Goal: Task Accomplishment & Management: Manage account settings

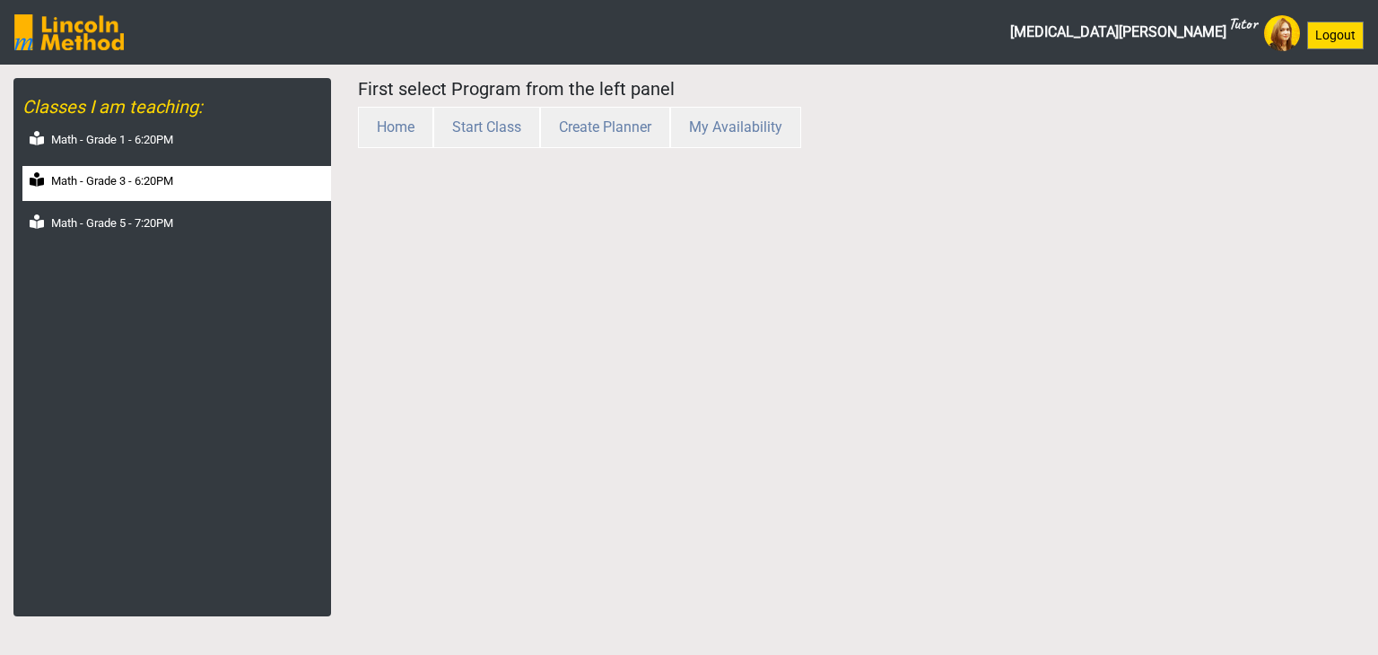
click at [144, 182] on label "Math - Grade 3 - 6:20PM" at bounding box center [112, 181] width 122 height 18
select select "month"
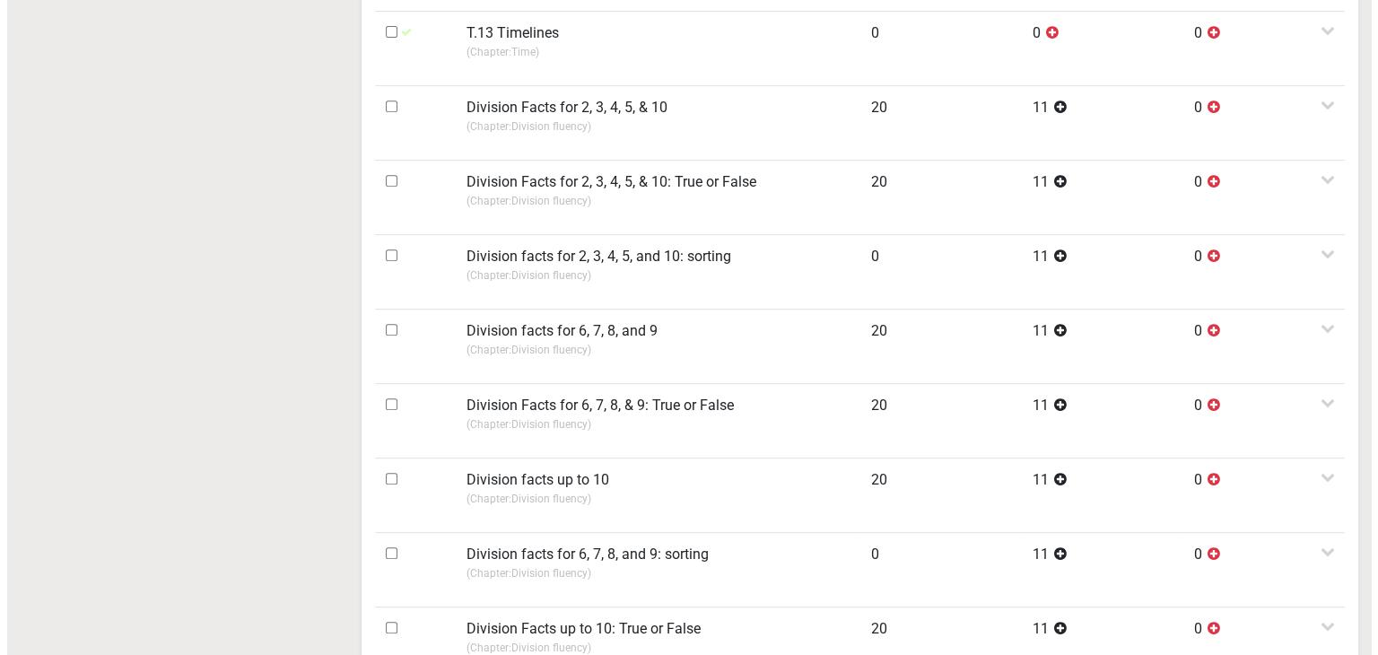
scroll to position [718, 0]
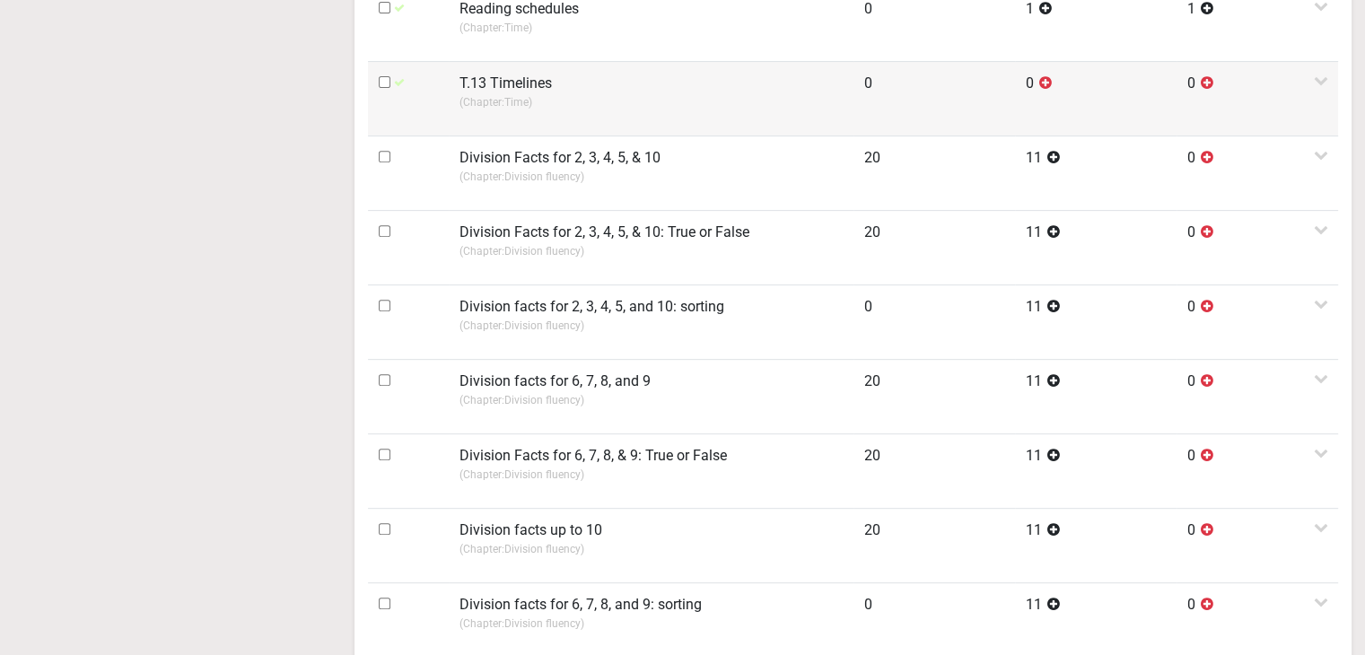
click at [458, 101] on td "T.13 Timelines (Chapter: Time )" at bounding box center [651, 98] width 405 height 74
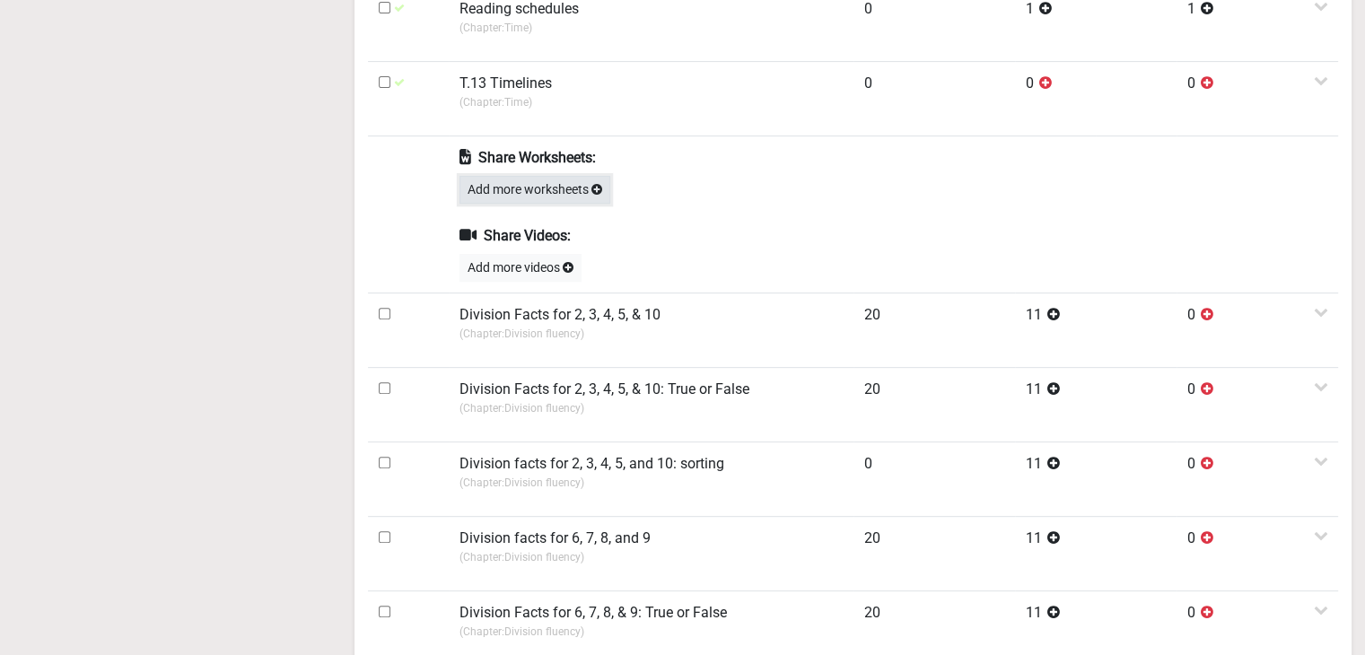
click at [499, 184] on button "Add more worksheets" at bounding box center [534, 190] width 151 height 28
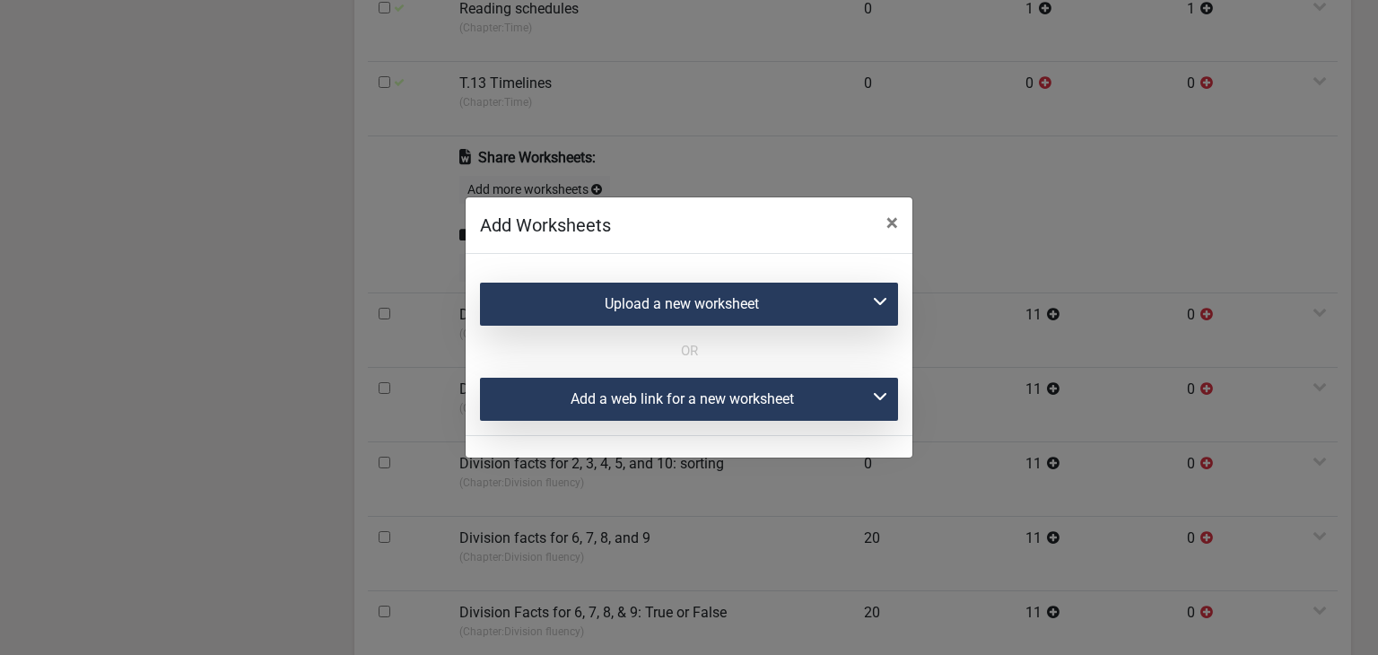
click at [637, 394] on div "Add a web link for a new worksheet" at bounding box center [689, 399] width 418 height 43
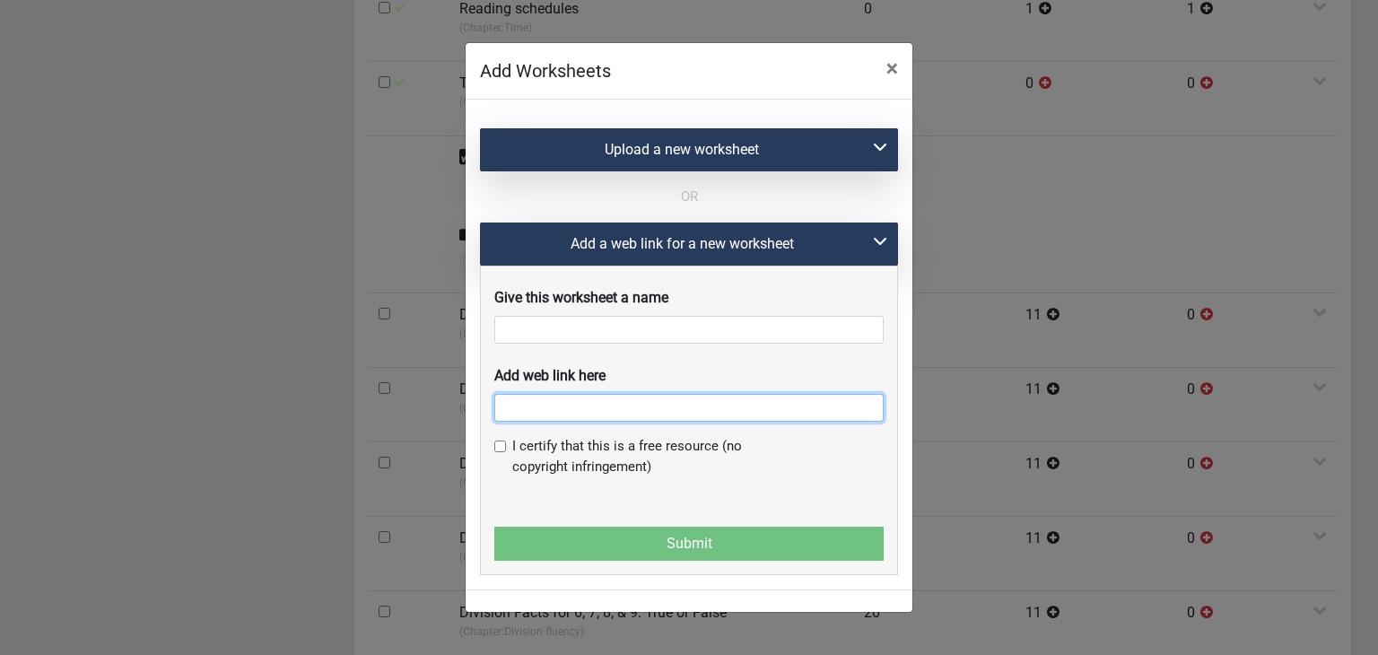
click at [592, 414] on input "text" at bounding box center [688, 408] width 389 height 28
paste input "https://ca.ixl.com/math/grade-3/timelines"
type input "https://ca.ixl.com/math/grade-3/timelines"
click at [892, 80] on span "×" at bounding box center [892, 68] width 12 height 25
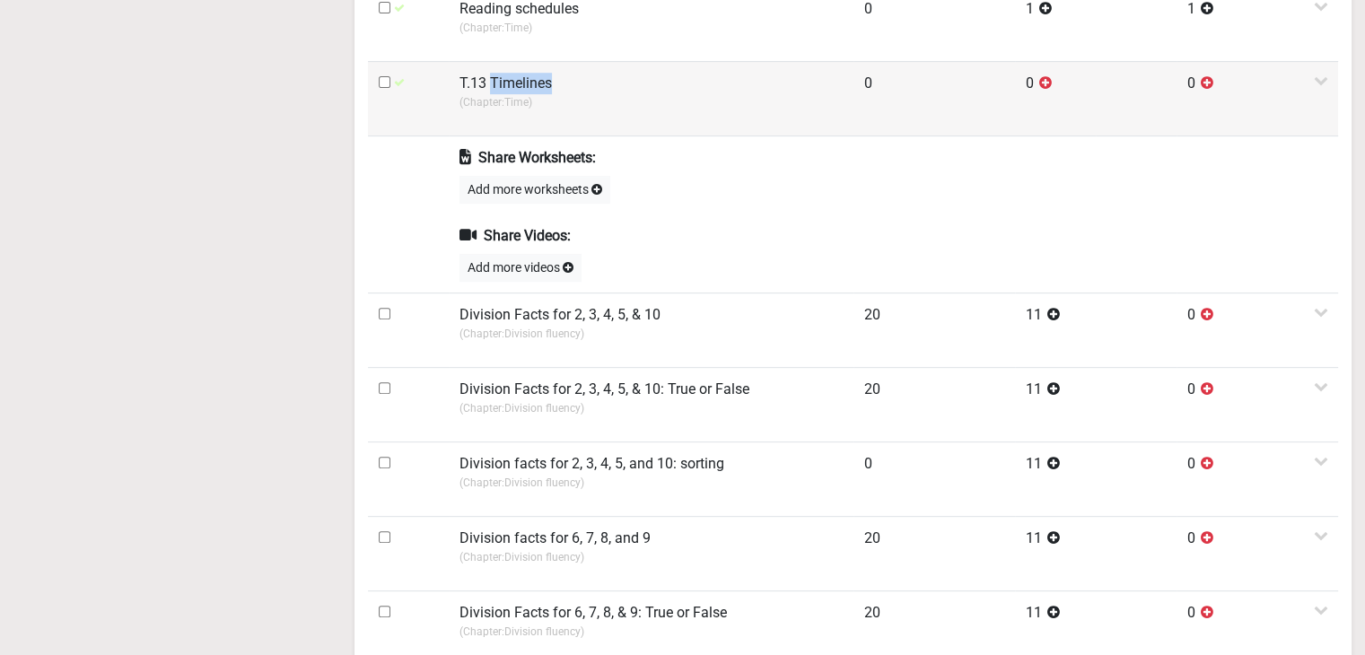
drag, startPoint x: 492, startPoint y: 80, endPoint x: 555, endPoint y: 85, distance: 63.9
click at [555, 85] on td "T.13 Timelines (Chapter: Time )" at bounding box center [651, 98] width 405 height 74
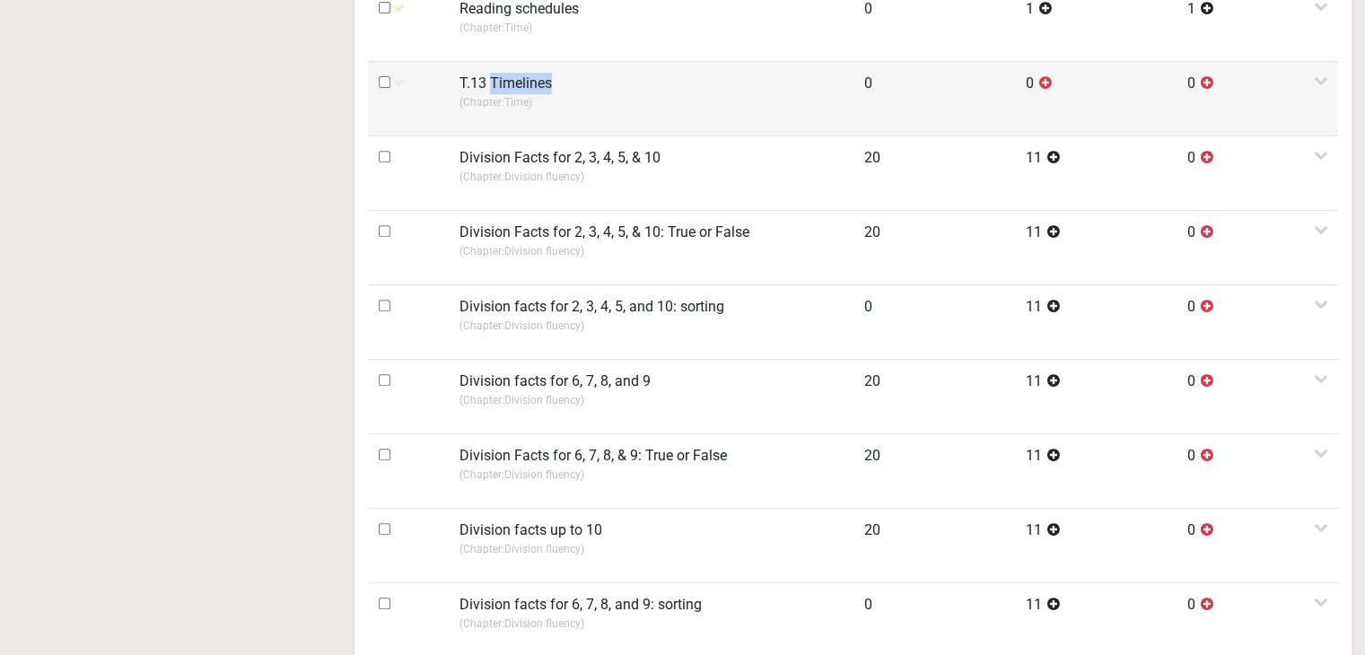
copy label "Timelines"
click at [509, 100] on p "(Chapter: Time )" at bounding box center [650, 102] width 383 height 16
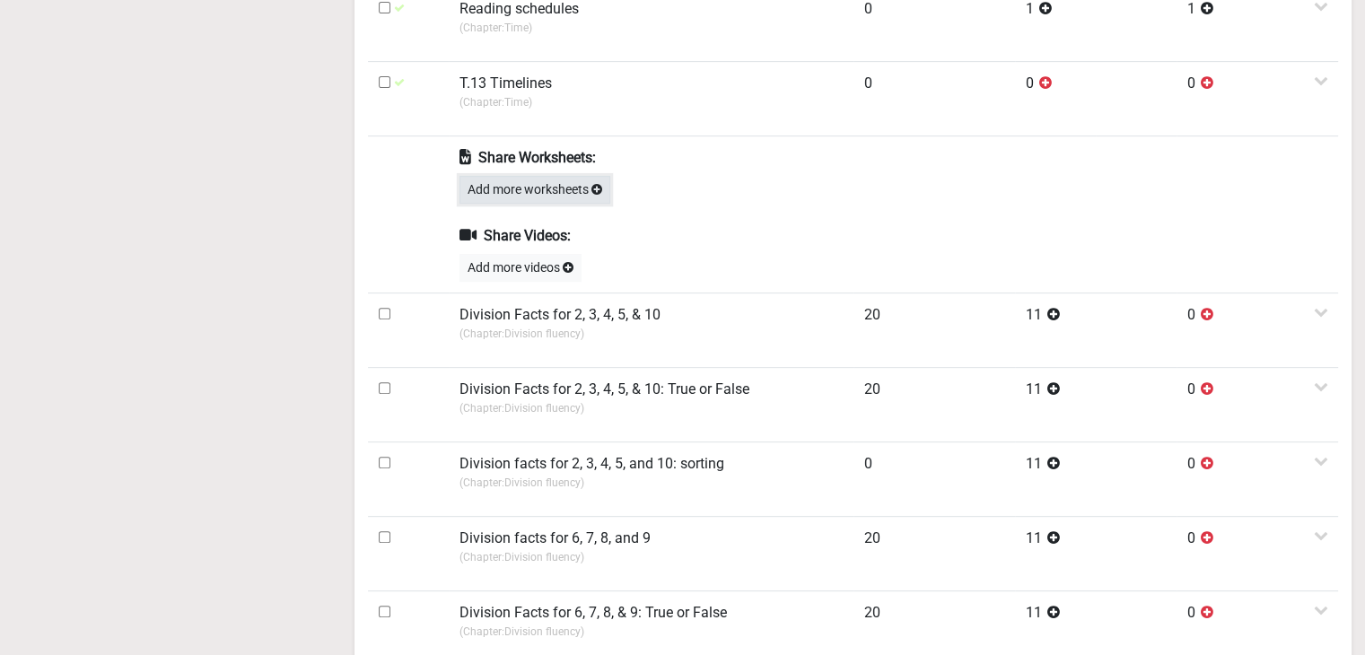
click at [527, 195] on button "Add more worksheets" at bounding box center [534, 190] width 151 height 28
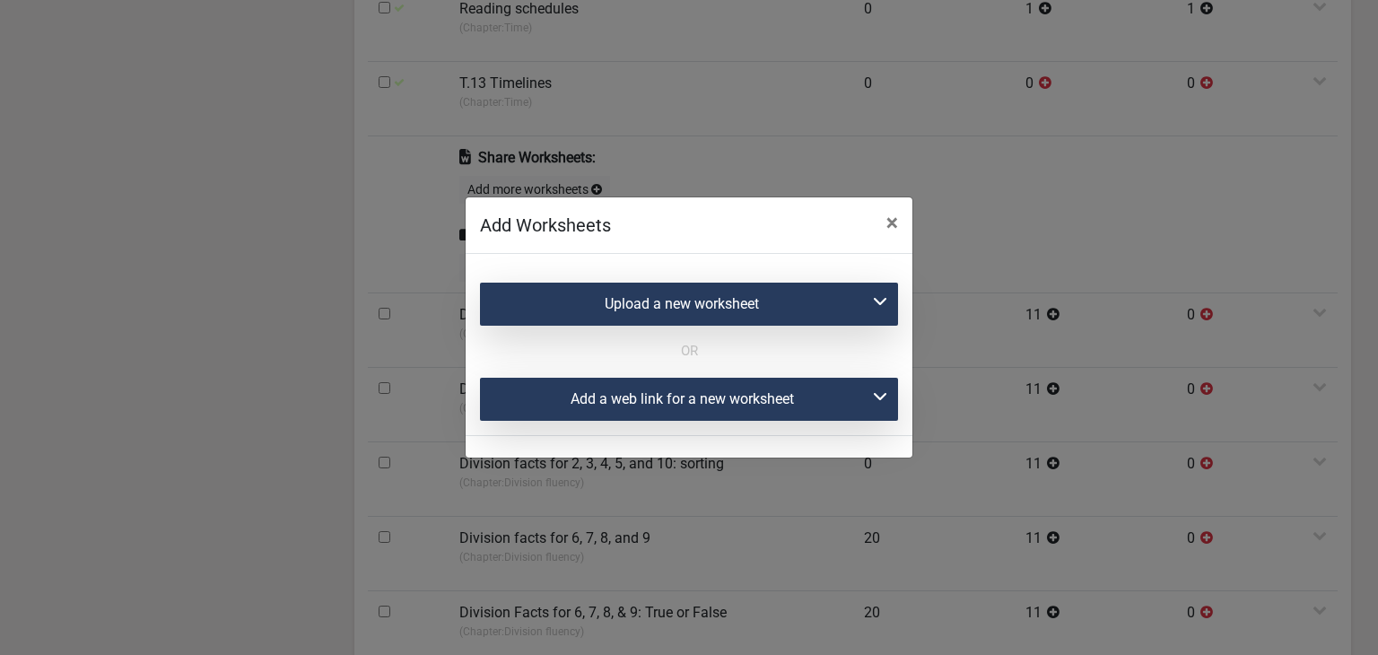
click at [555, 379] on div "Add a web link for a new worksheet" at bounding box center [689, 399] width 418 height 43
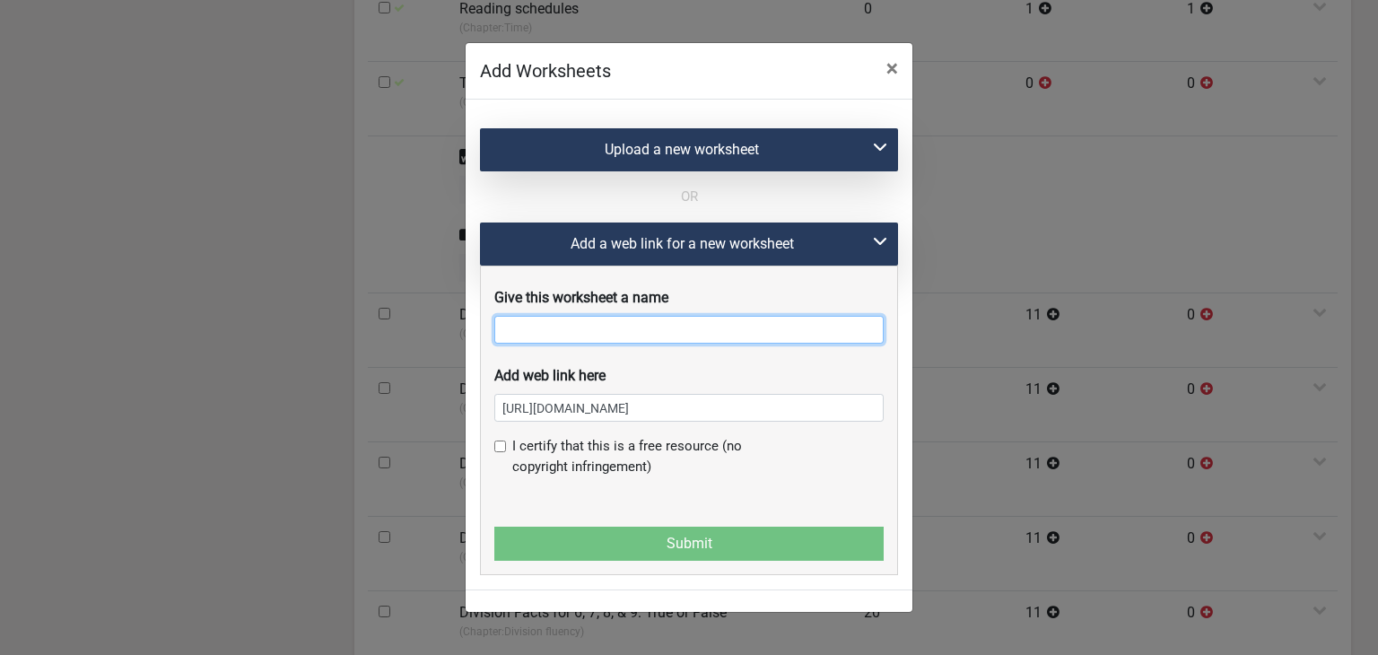
click at [560, 335] on input "text" at bounding box center [688, 330] width 389 height 28
paste input "Timelines"
type input "Timelines"
click at [495, 452] on input "checkbox" at bounding box center [500, 447] width 12 height 12
checkbox input "true"
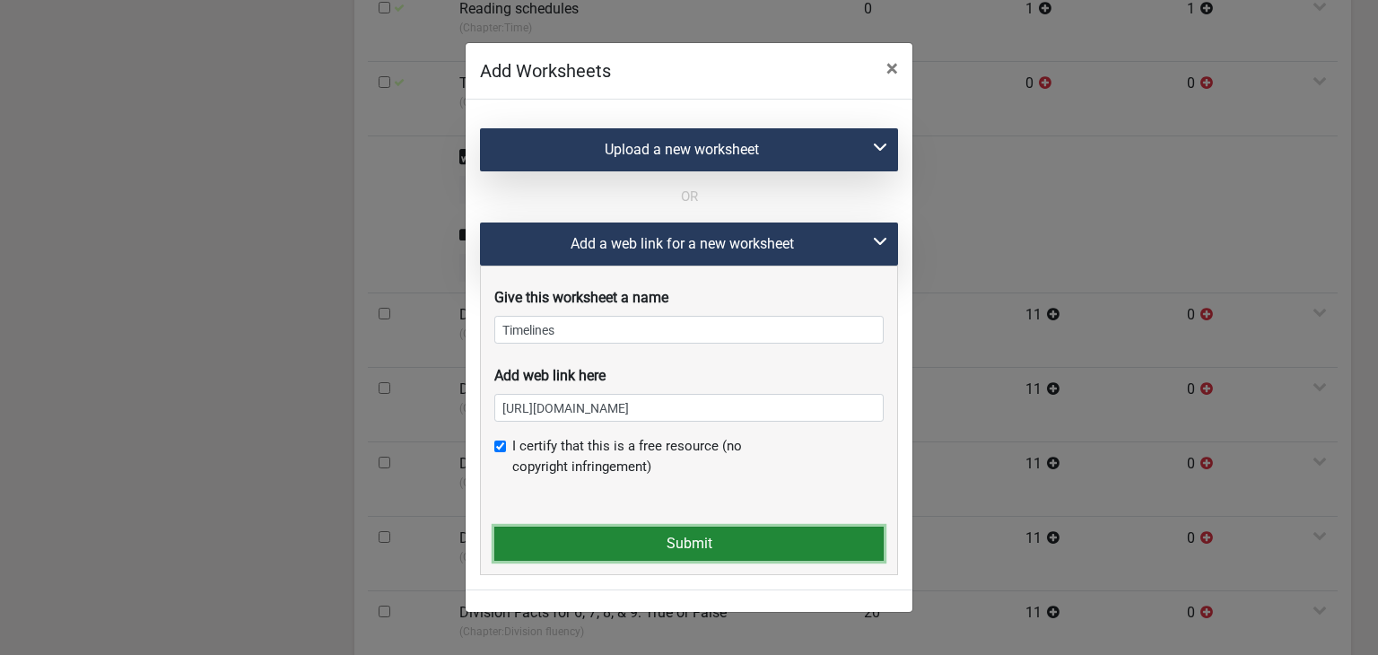
click at [550, 536] on button "Submit" at bounding box center [688, 544] width 389 height 34
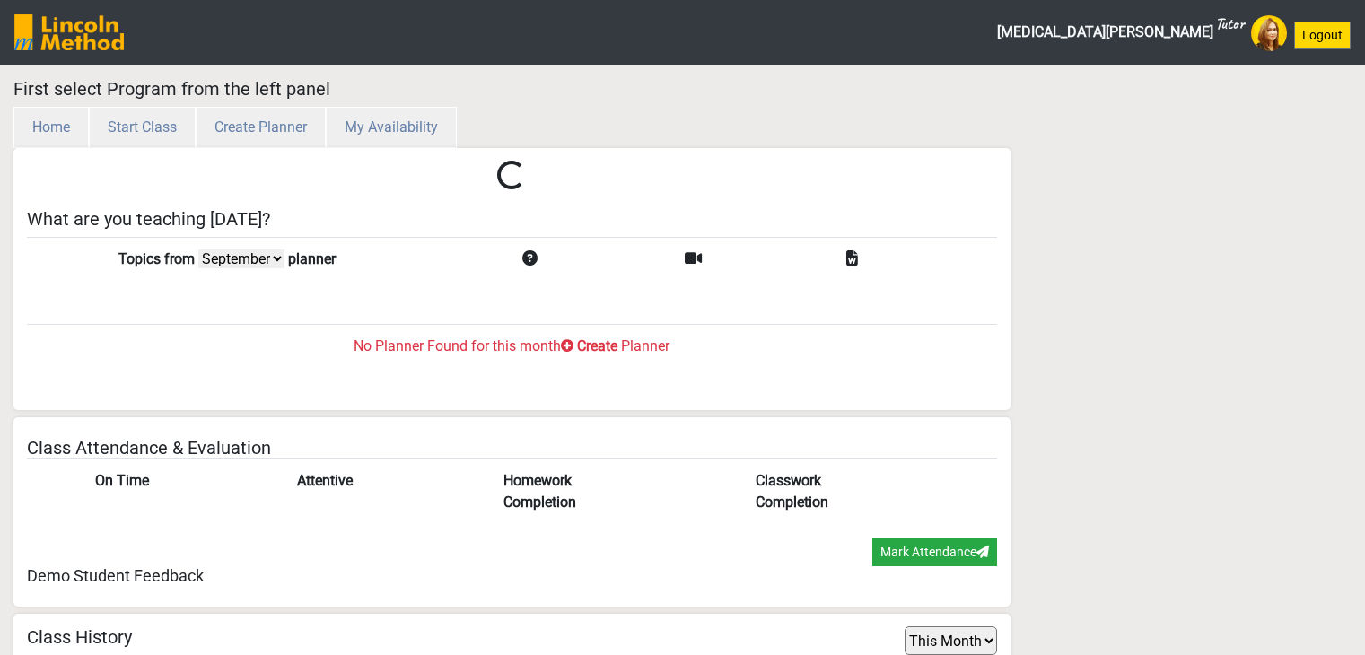
select select "month"
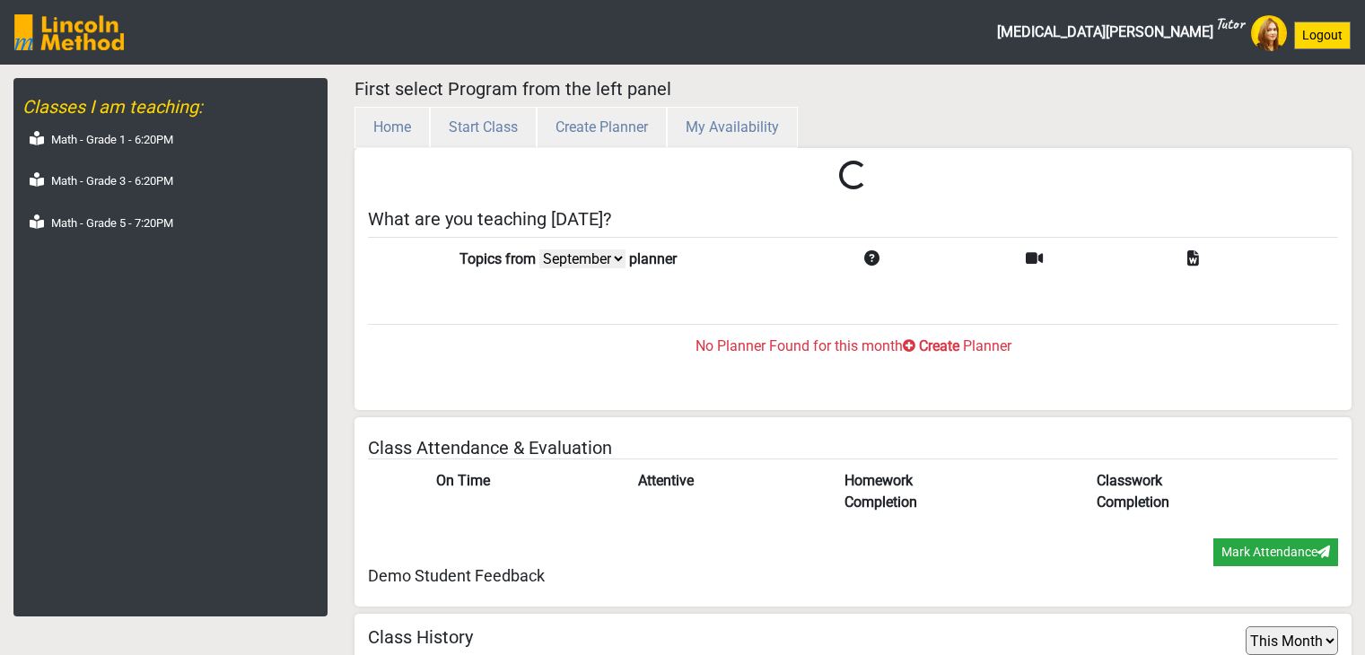
scroll to position [58, 0]
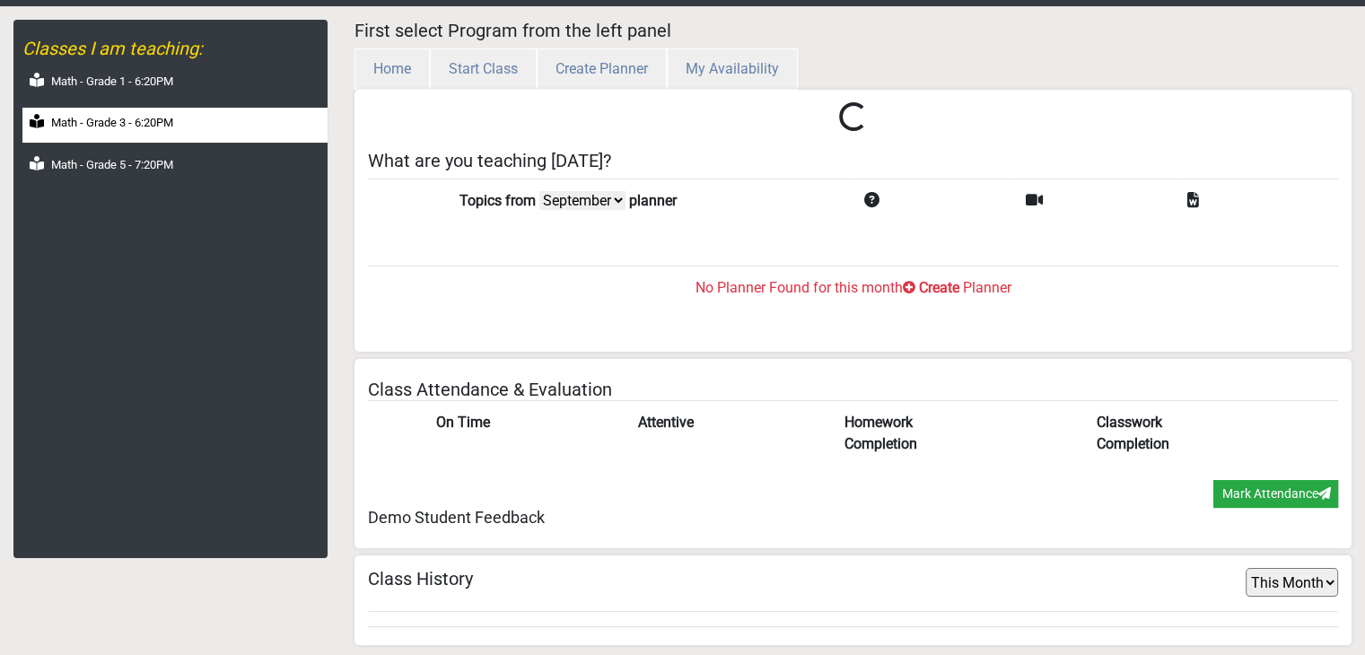
click at [215, 136] on div "Math - Grade 3 - 6:20PM" at bounding box center [174, 125] width 305 height 35
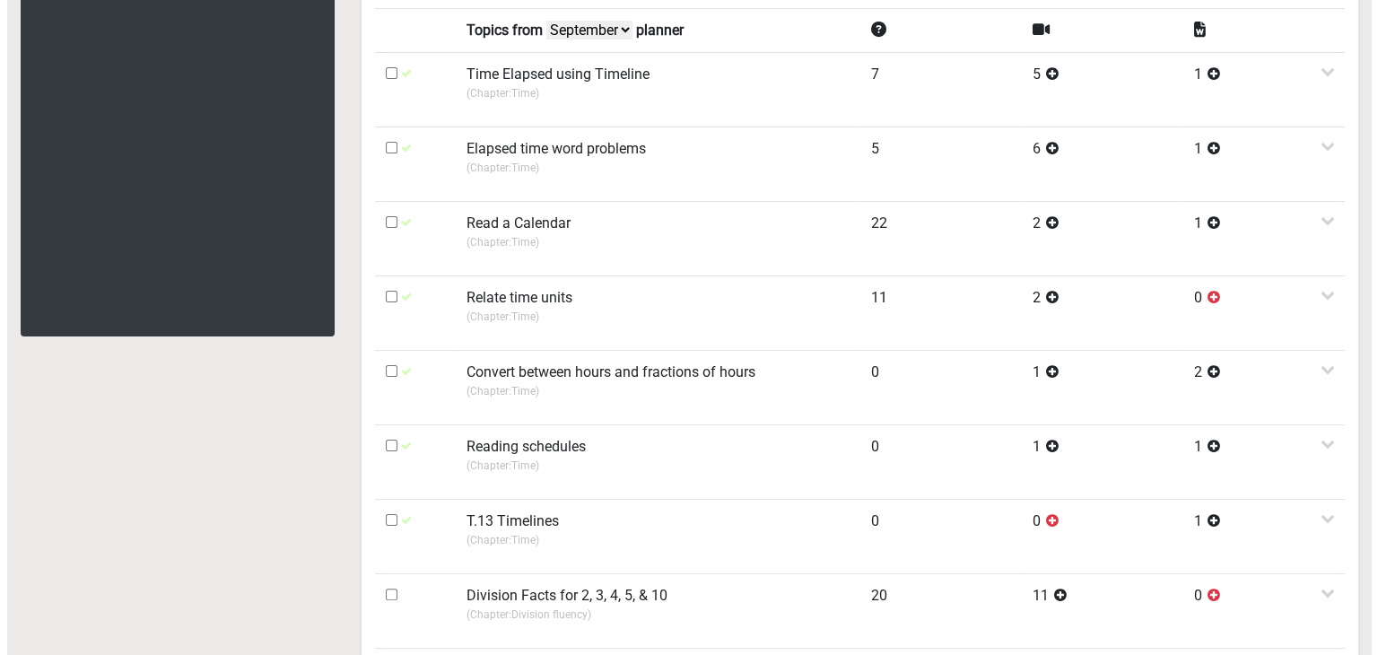
scroll to position [417, 0]
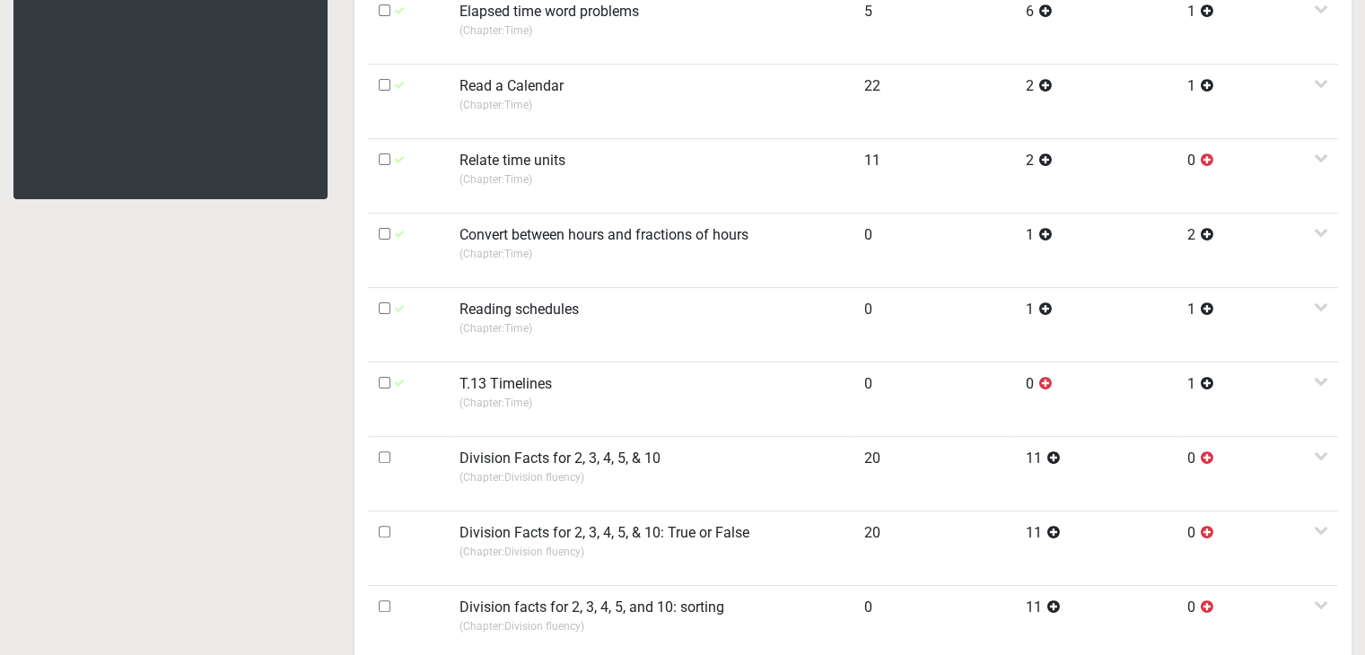
click at [610, 385] on td "T.13 Timelines (Chapter: Time )" at bounding box center [651, 399] width 405 height 74
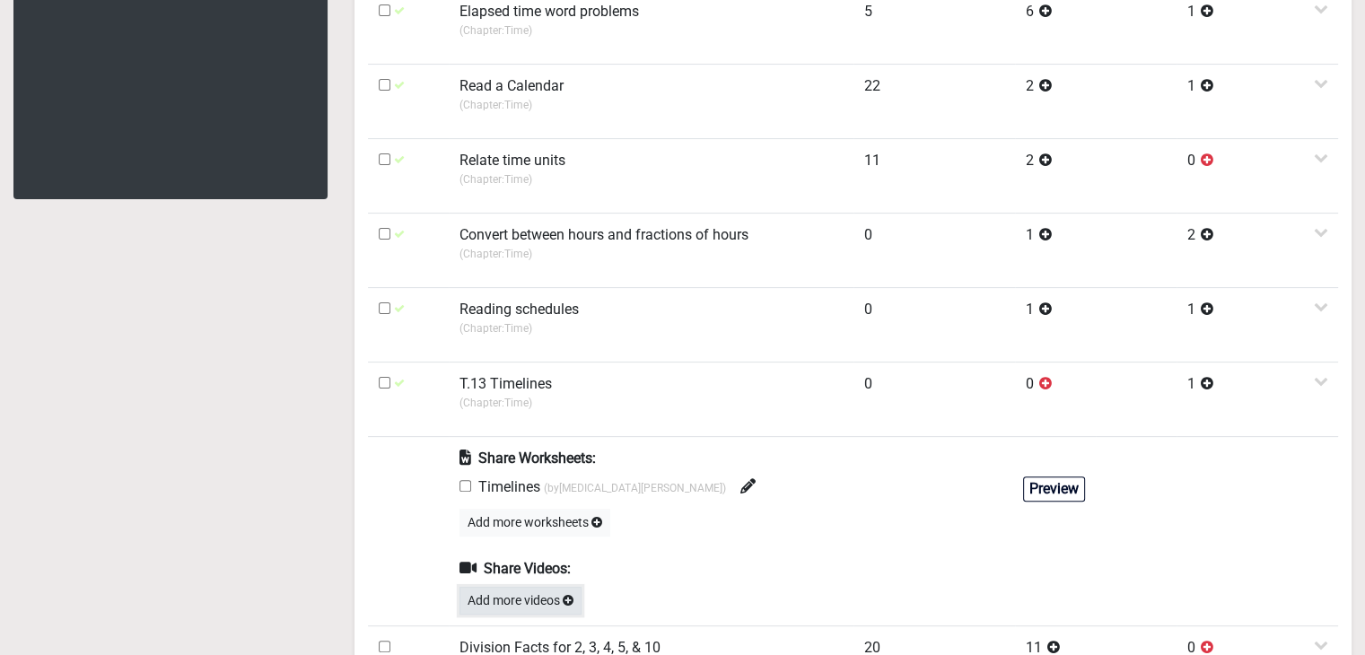
click at [519, 596] on button "Add more videos" at bounding box center [520, 601] width 122 height 28
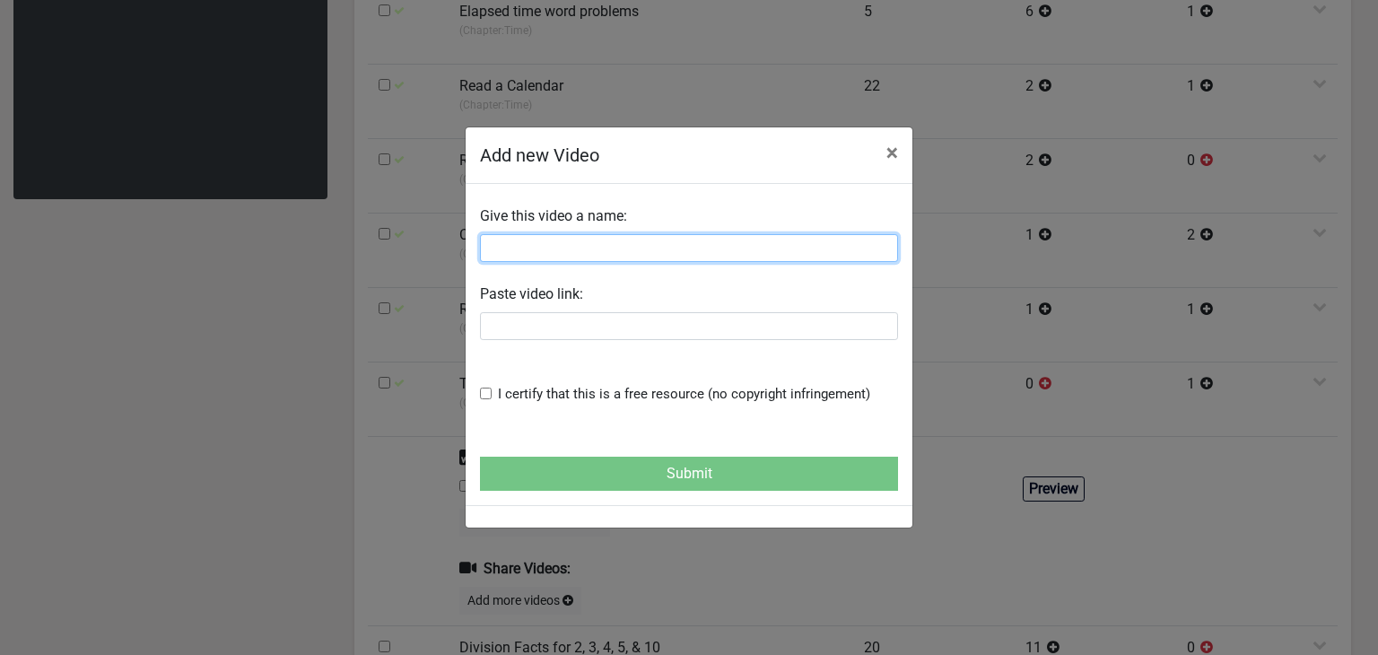
click at [541, 252] on input "text" at bounding box center [689, 248] width 418 height 28
paste input "Understanding Timeline"
type input "Understanding Timeline"
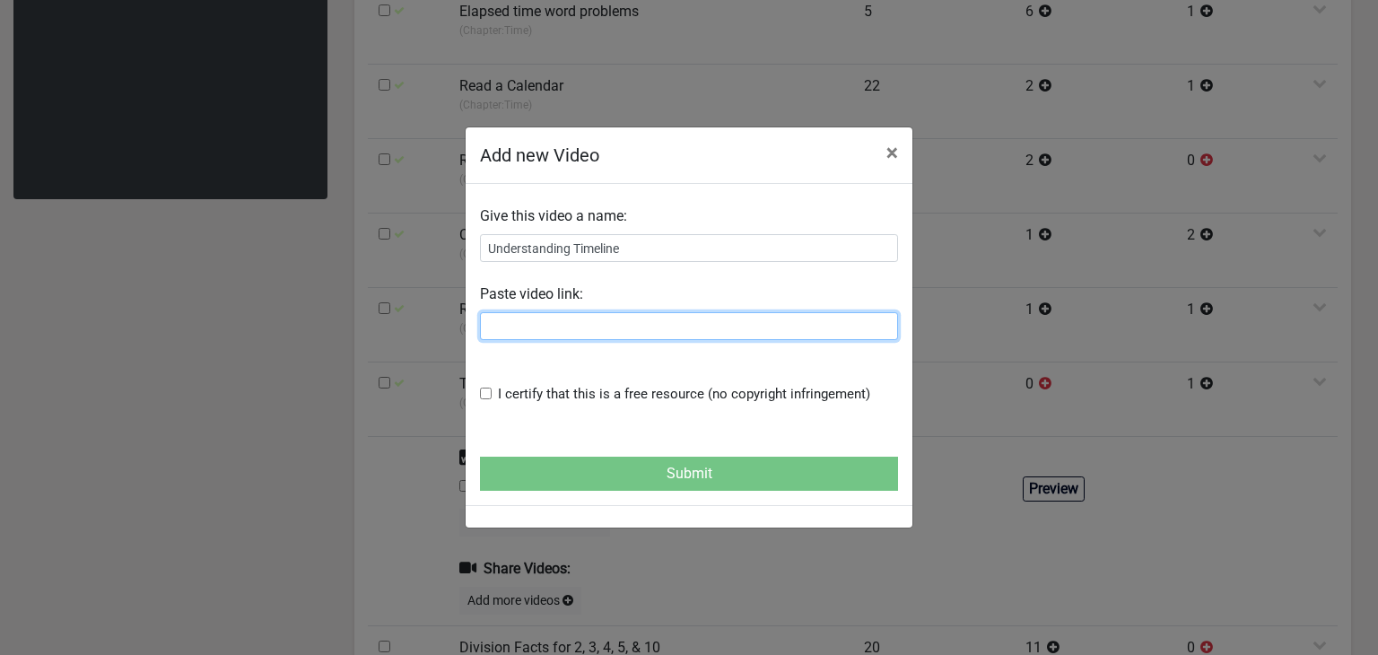
click at [524, 319] on input "text" at bounding box center [689, 326] width 418 height 28
paste input "https://www.youtube.com/watch?v=k-ZOR6XmdeQ"
type input "https://www.youtube.com/watch?v=k-ZOR6XmdeQ"
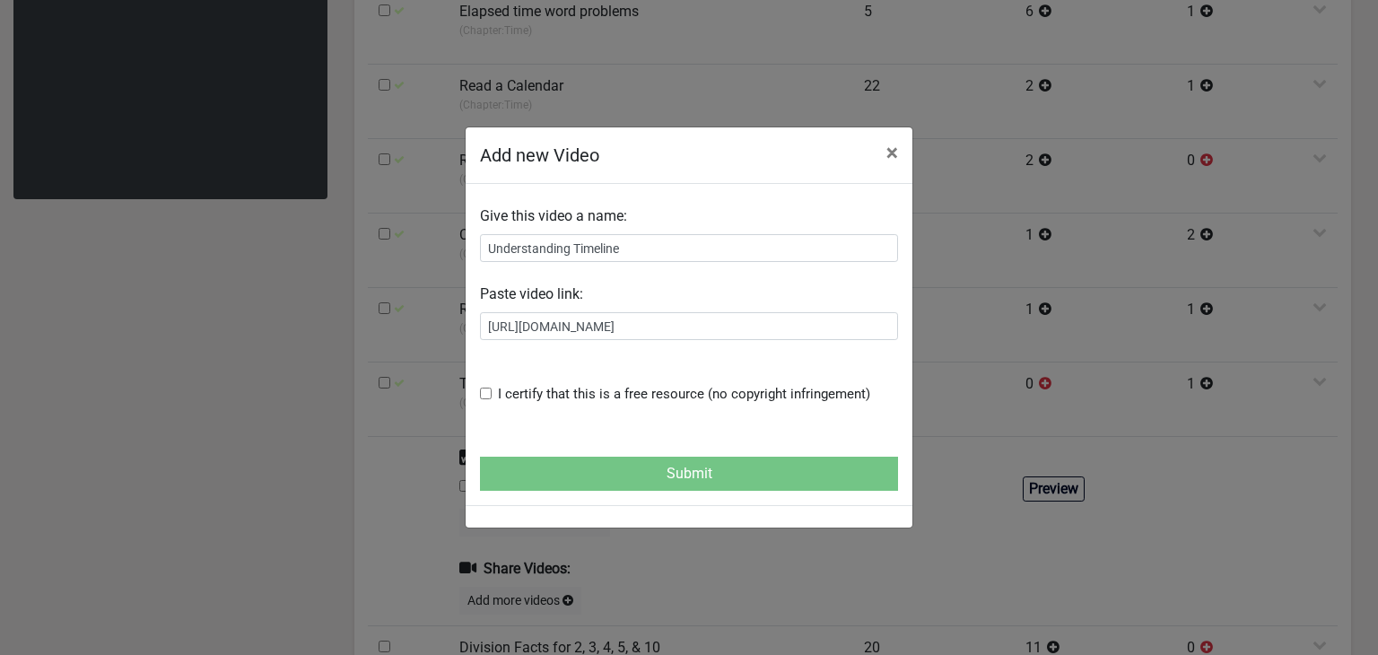
click at [484, 394] on input "checkbox" at bounding box center [486, 394] width 12 height 12
checkbox input "true"
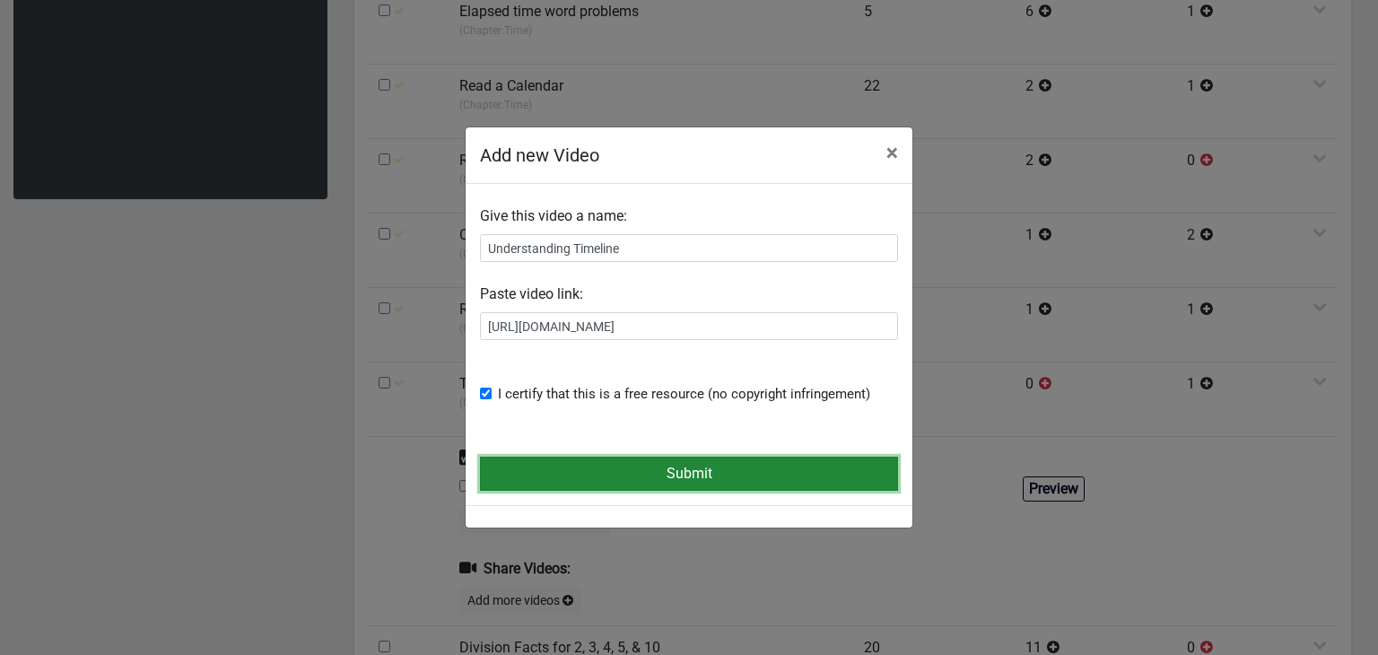
click at [535, 479] on button "Submit" at bounding box center [689, 474] width 418 height 34
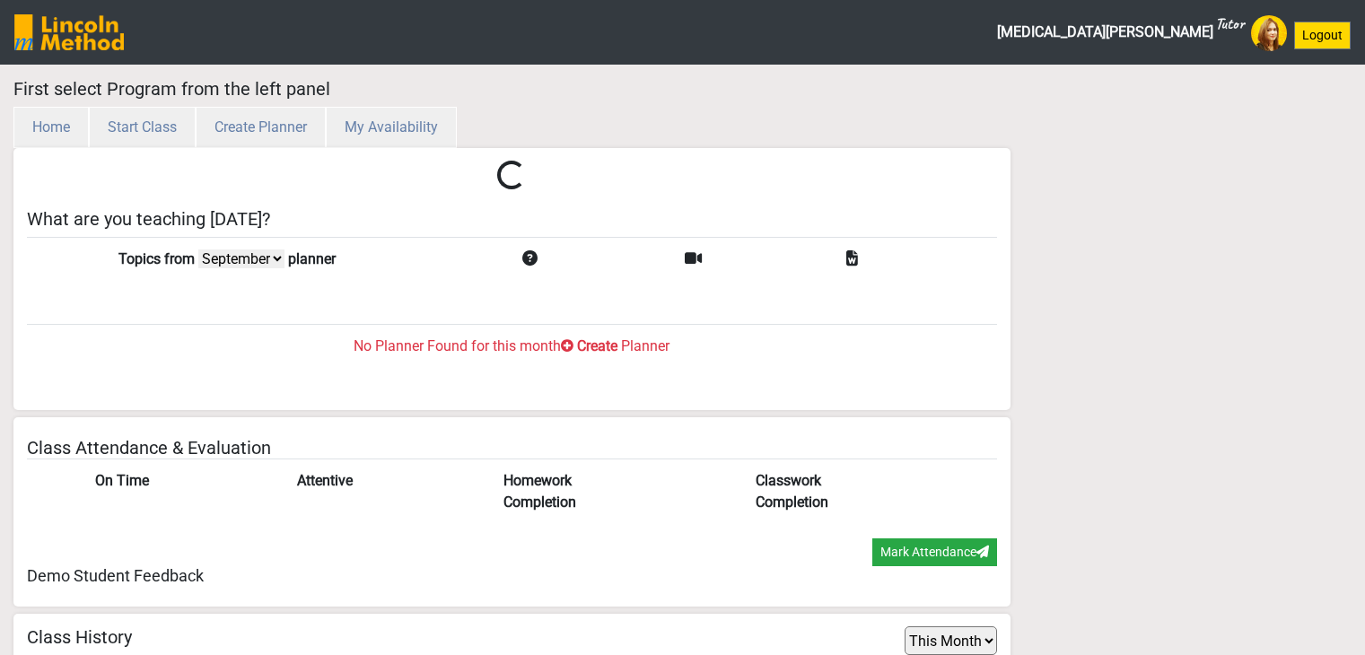
select select "month"
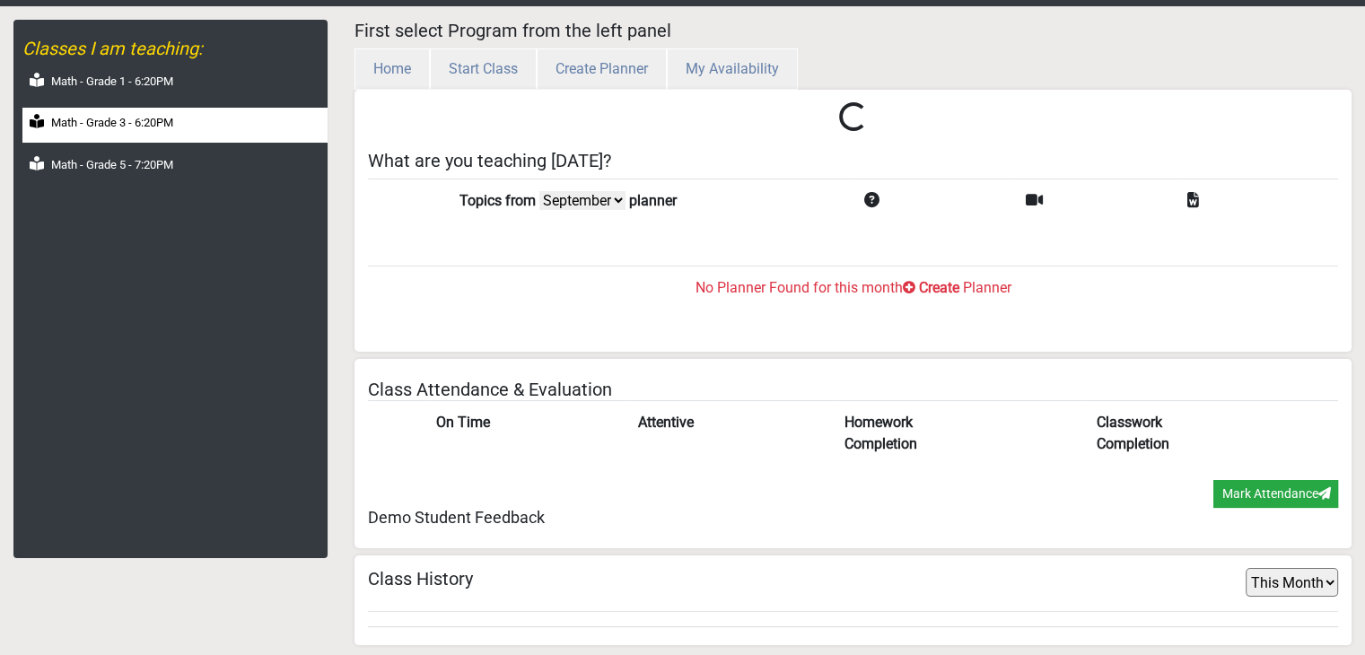
click at [135, 119] on label "Math - Grade 3 - 6:20PM" at bounding box center [112, 123] width 122 height 18
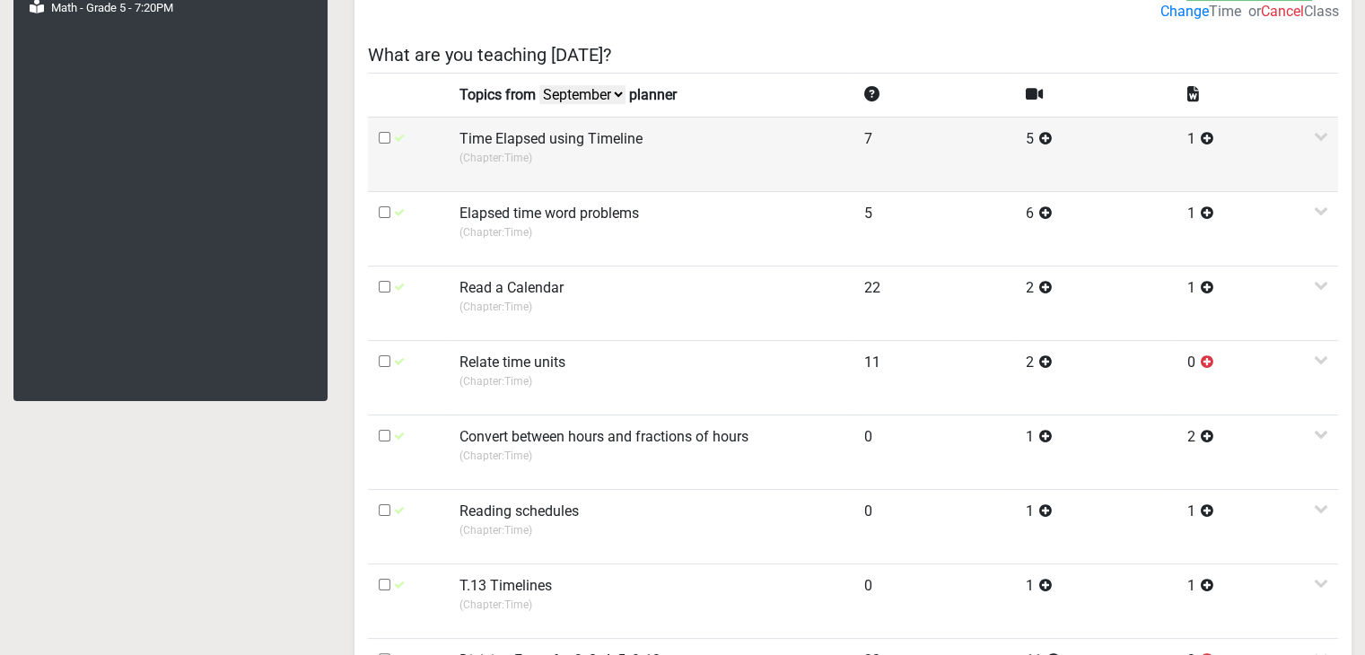
scroll to position [417, 0]
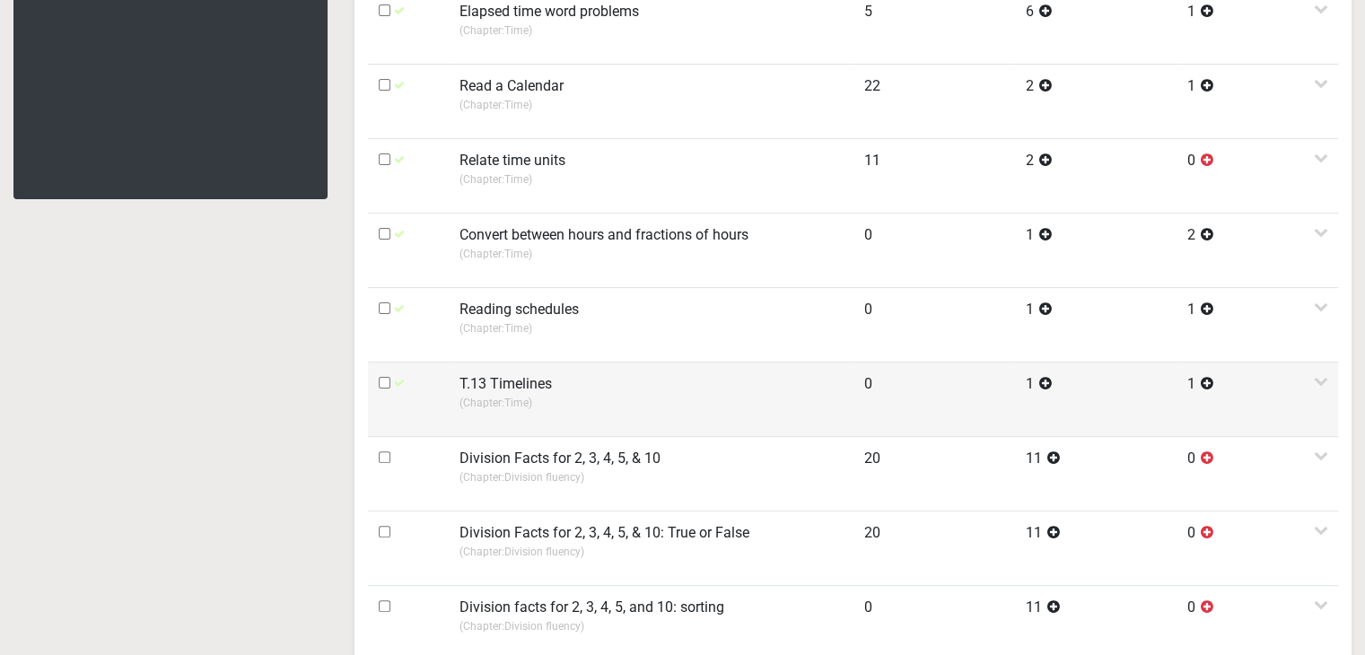
click at [387, 382] on input "checkbox" at bounding box center [385, 383] width 12 height 12
checkbox input "true"
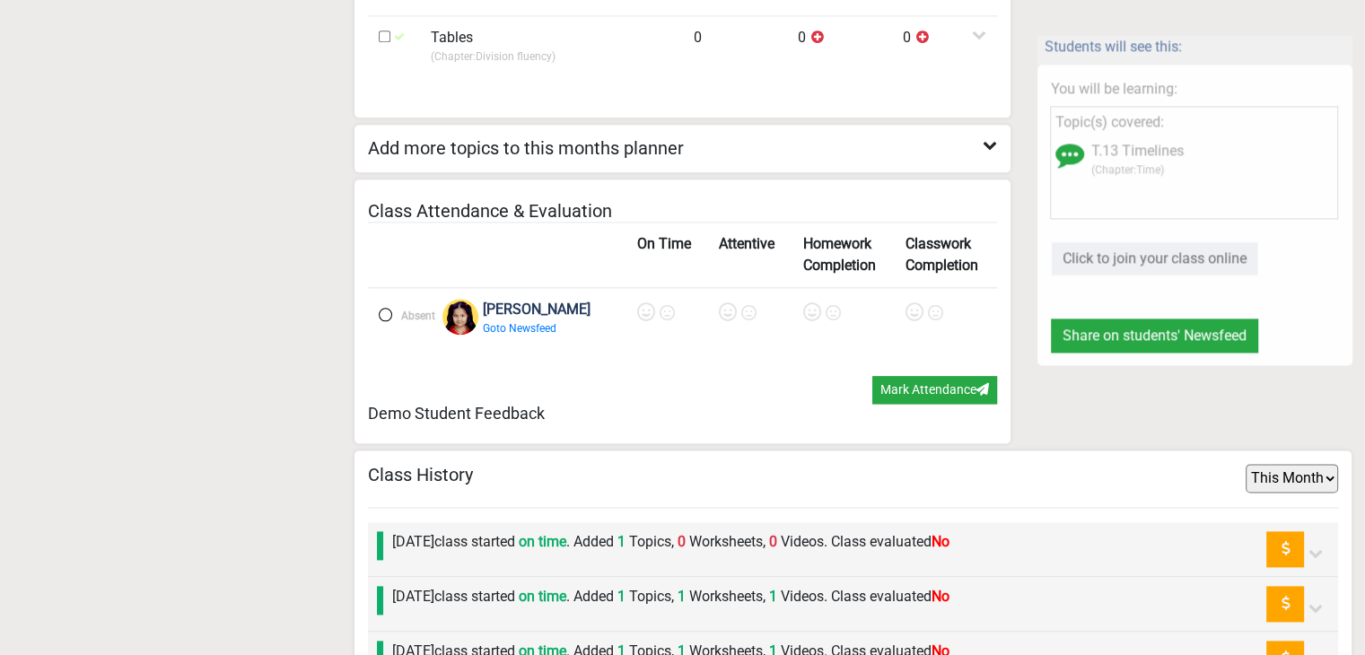
scroll to position [2333, 0]
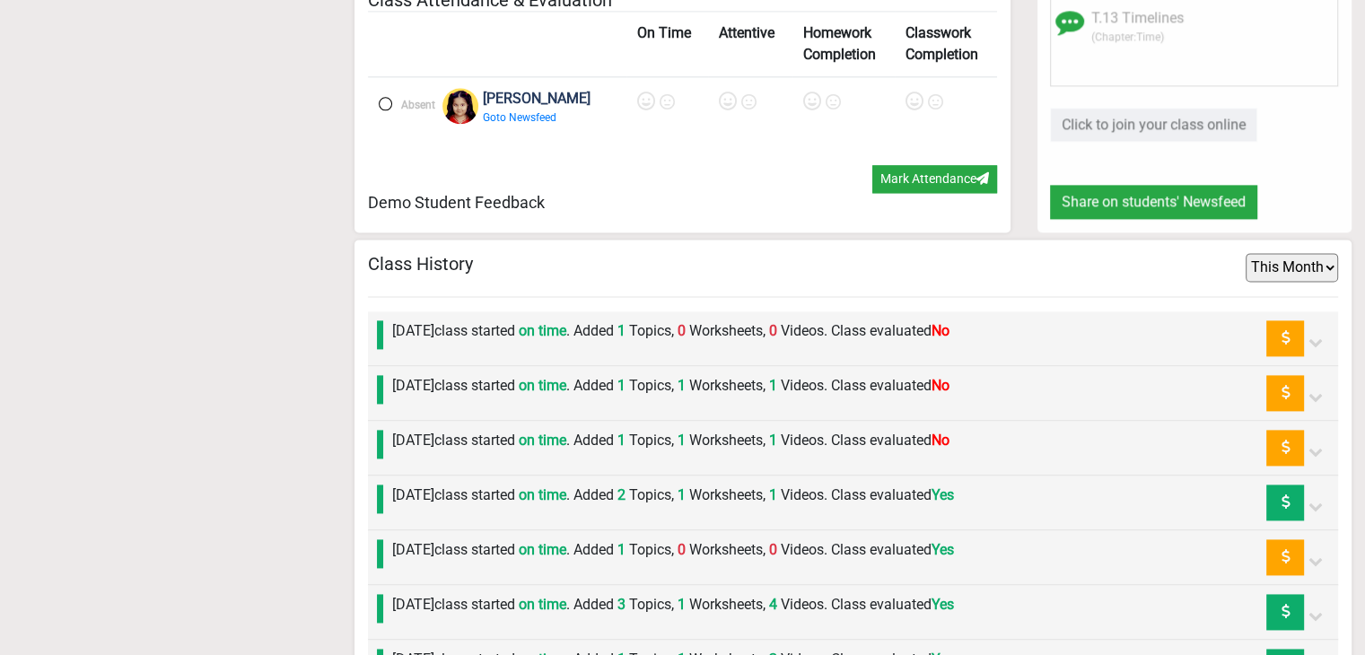
click at [551, 320] on label "Thursday 11th September class started on time . Added 1 Topics, 0 Worksheets, 0…" at bounding box center [670, 331] width 557 height 22
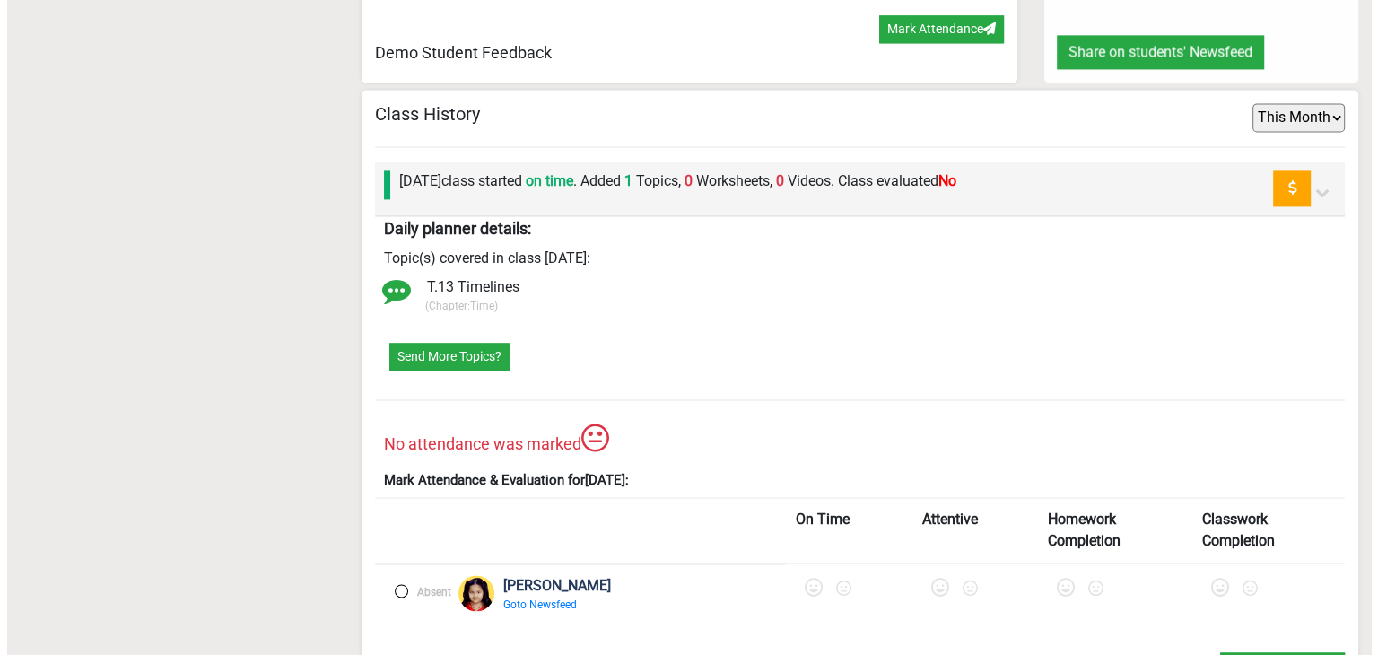
scroll to position [2512, 0]
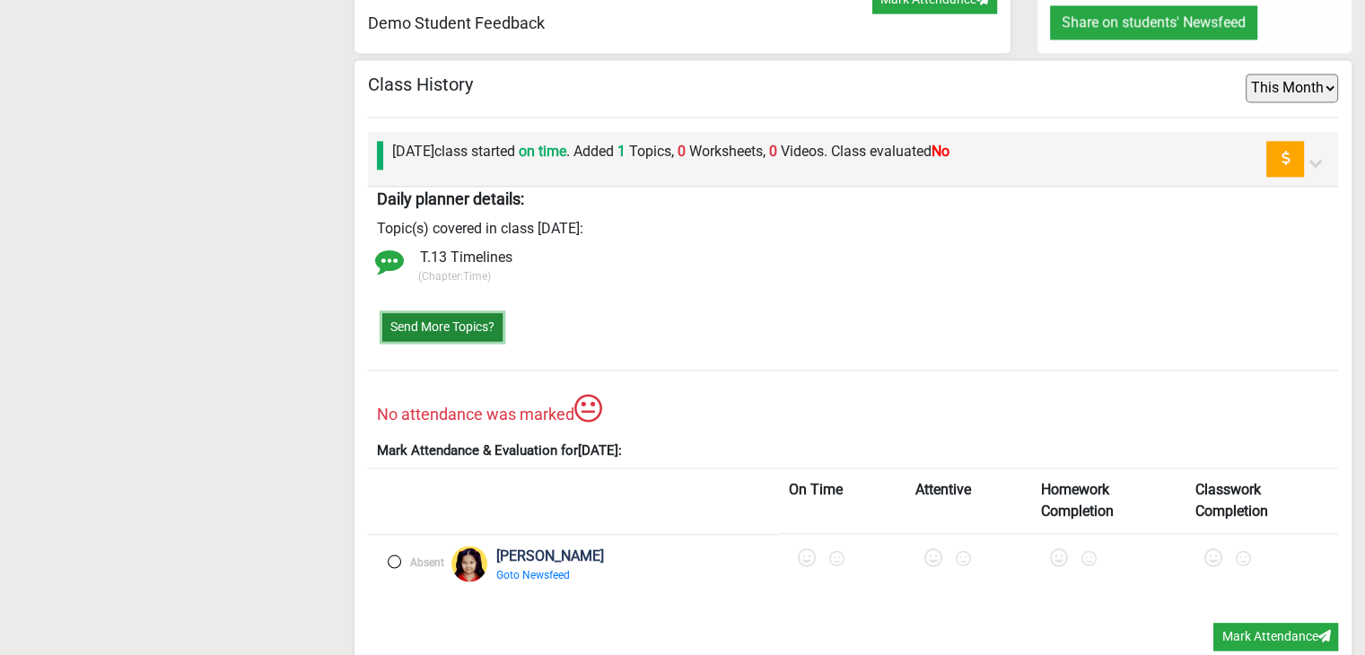
click at [458, 313] on button "Send More Topics?" at bounding box center [442, 327] width 120 height 28
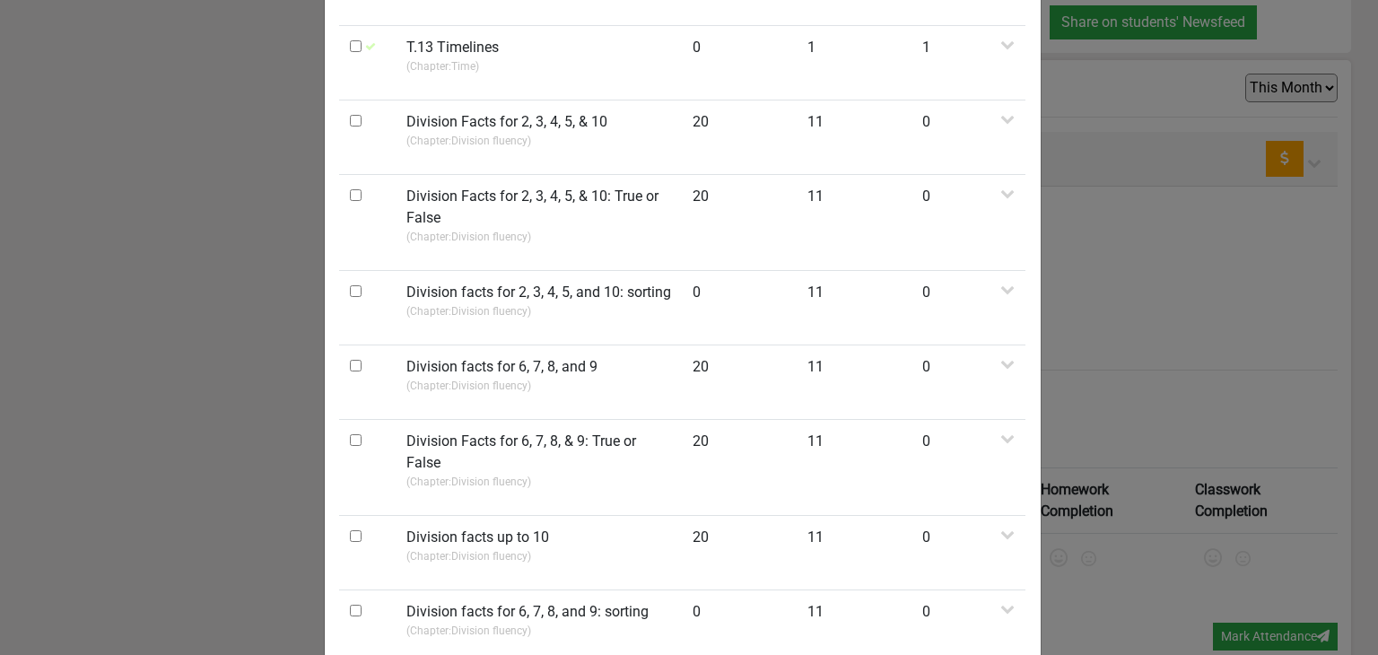
scroll to position [538, 0]
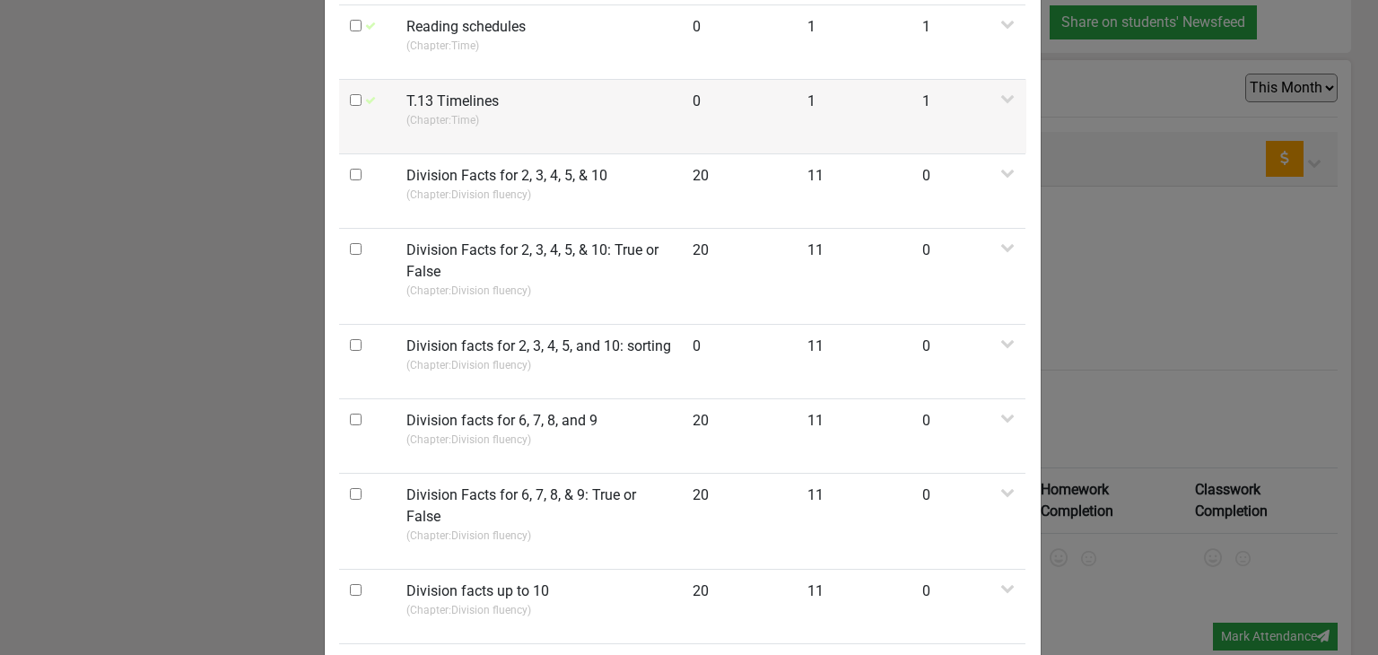
click at [350, 98] on input "checkbox" at bounding box center [356, 100] width 12 height 12
checkbox input "true"
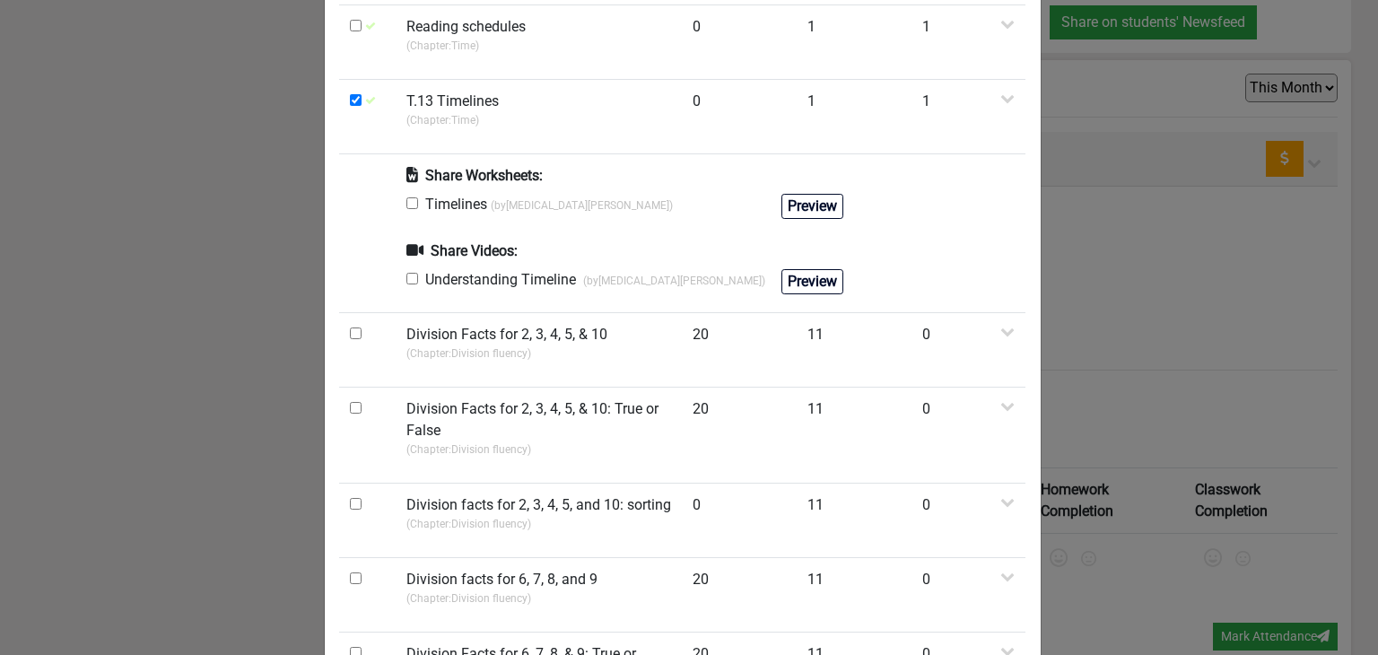
click at [406, 200] on input "checkbox" at bounding box center [412, 203] width 12 height 12
checkbox input "true"
click at [406, 280] on input "checkbox" at bounding box center [412, 279] width 12 height 12
checkbox input "true"
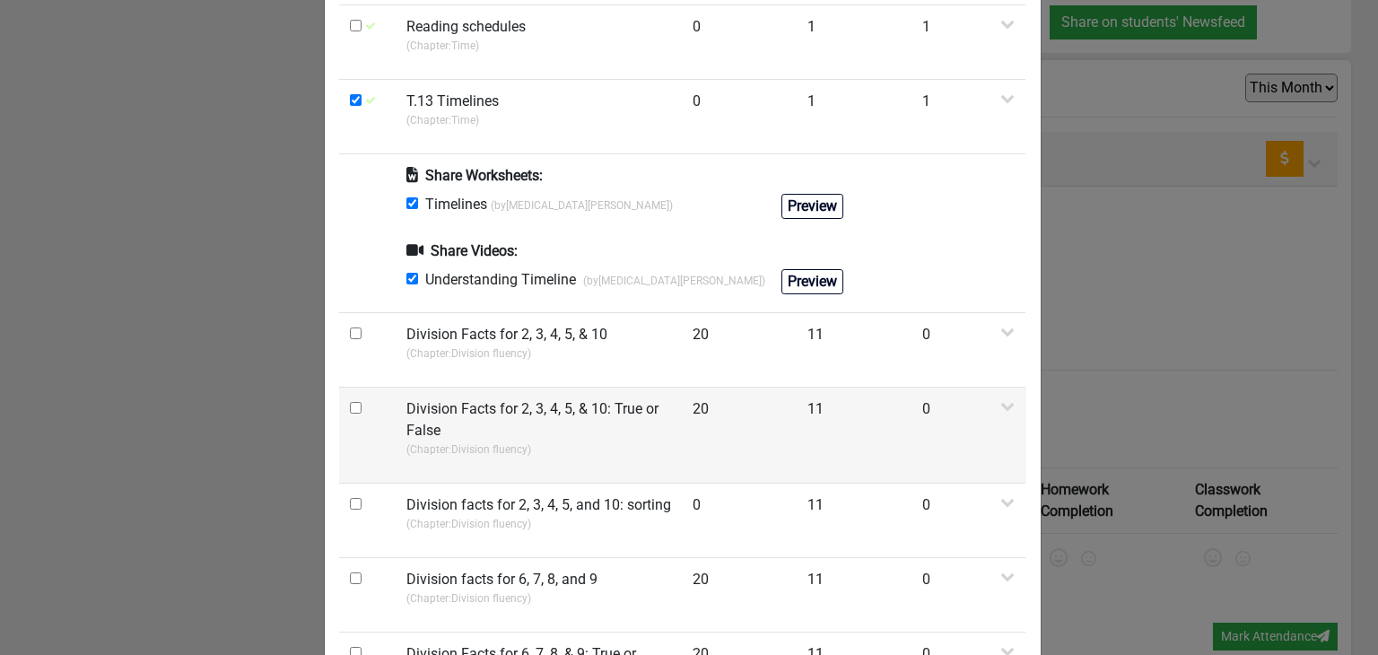
scroll to position [1327, 0]
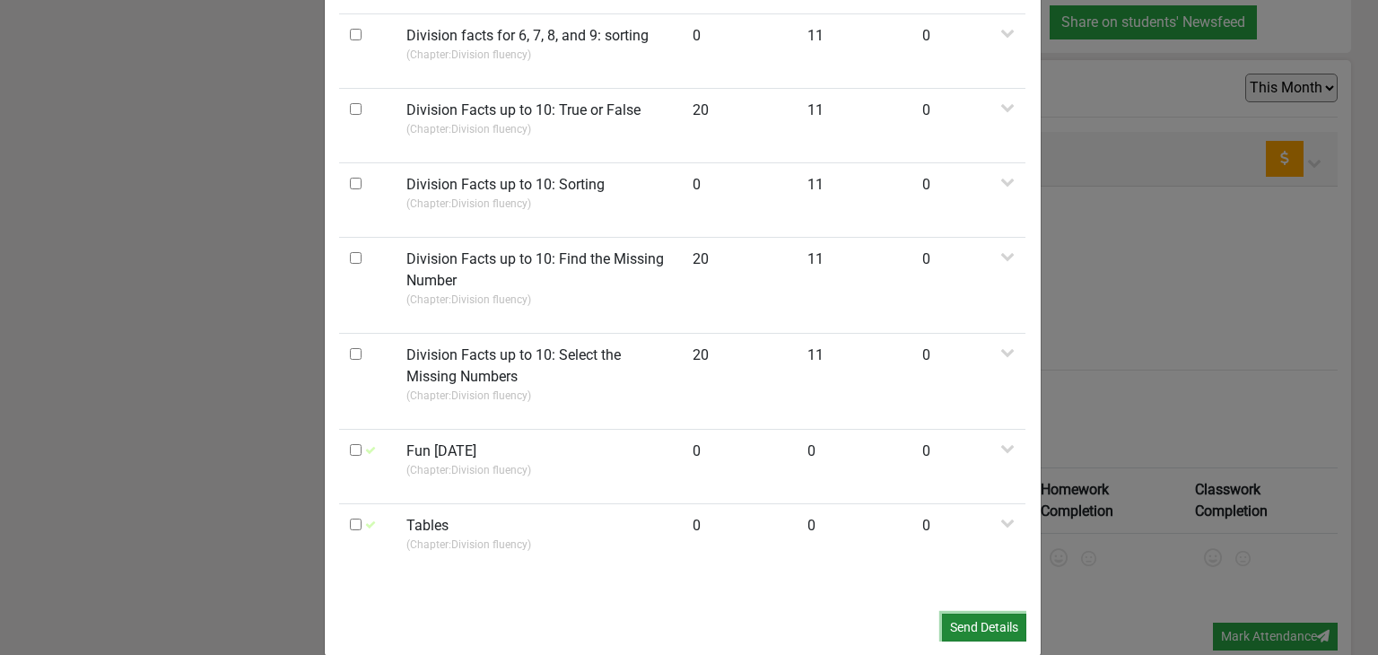
click at [980, 614] on button "Send Details" at bounding box center [984, 628] width 84 height 28
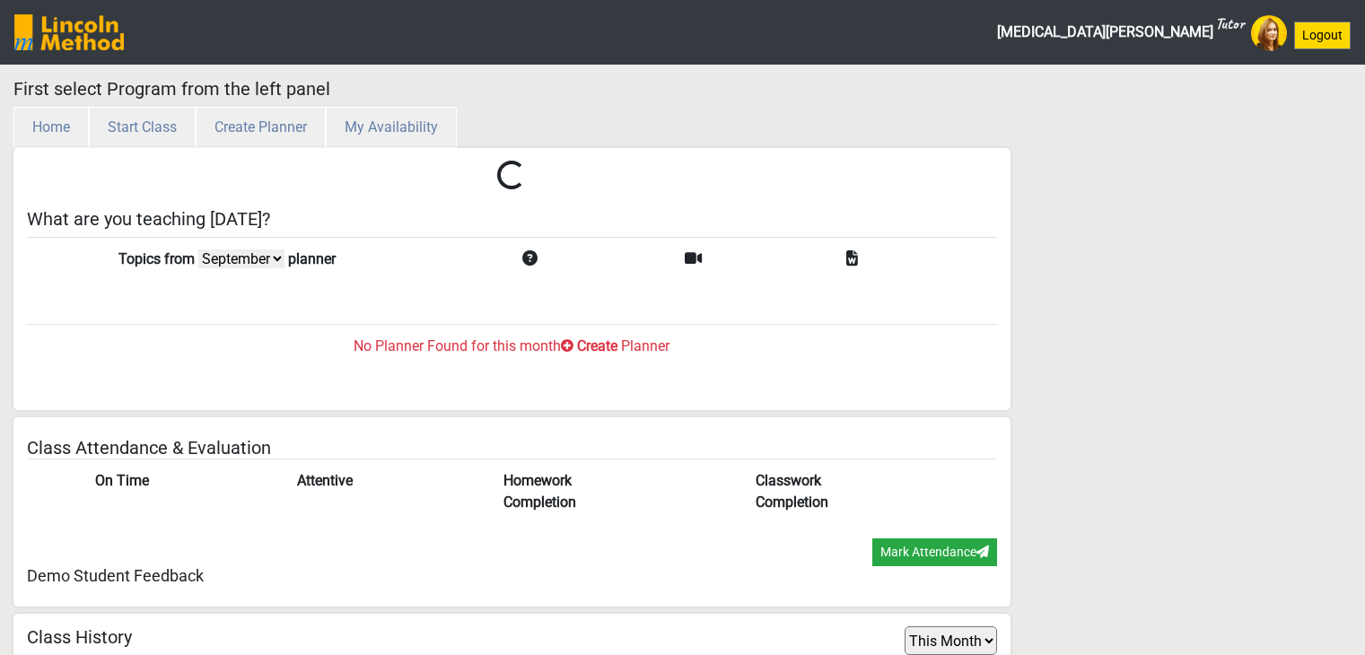
select select "month"
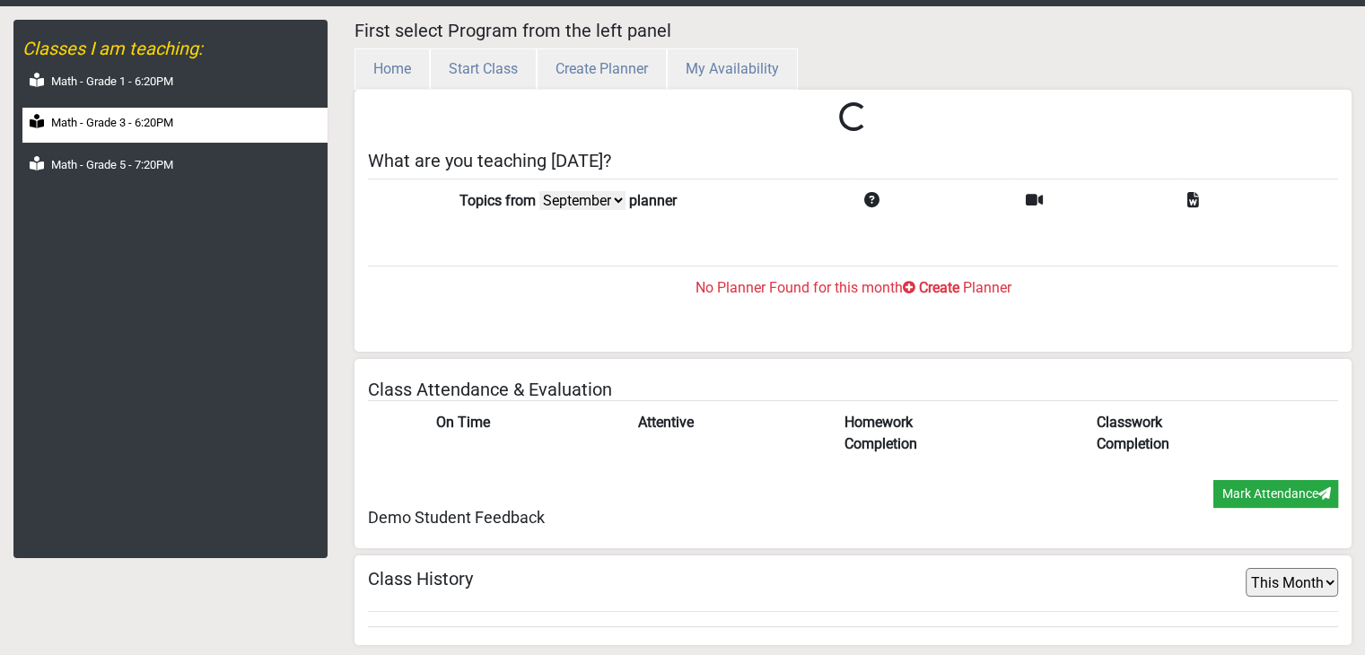
click at [116, 134] on div "Math - Grade 3 - 6:20PM" at bounding box center [174, 125] width 305 height 35
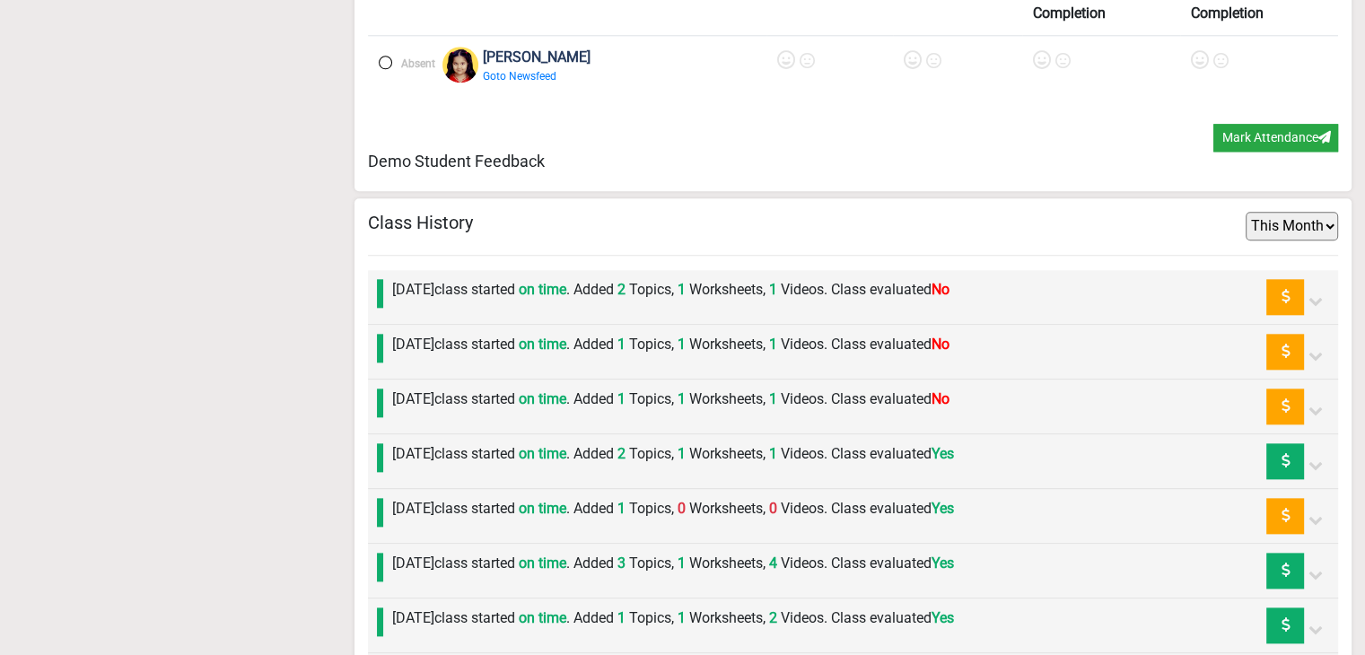
scroll to position [2163, 0]
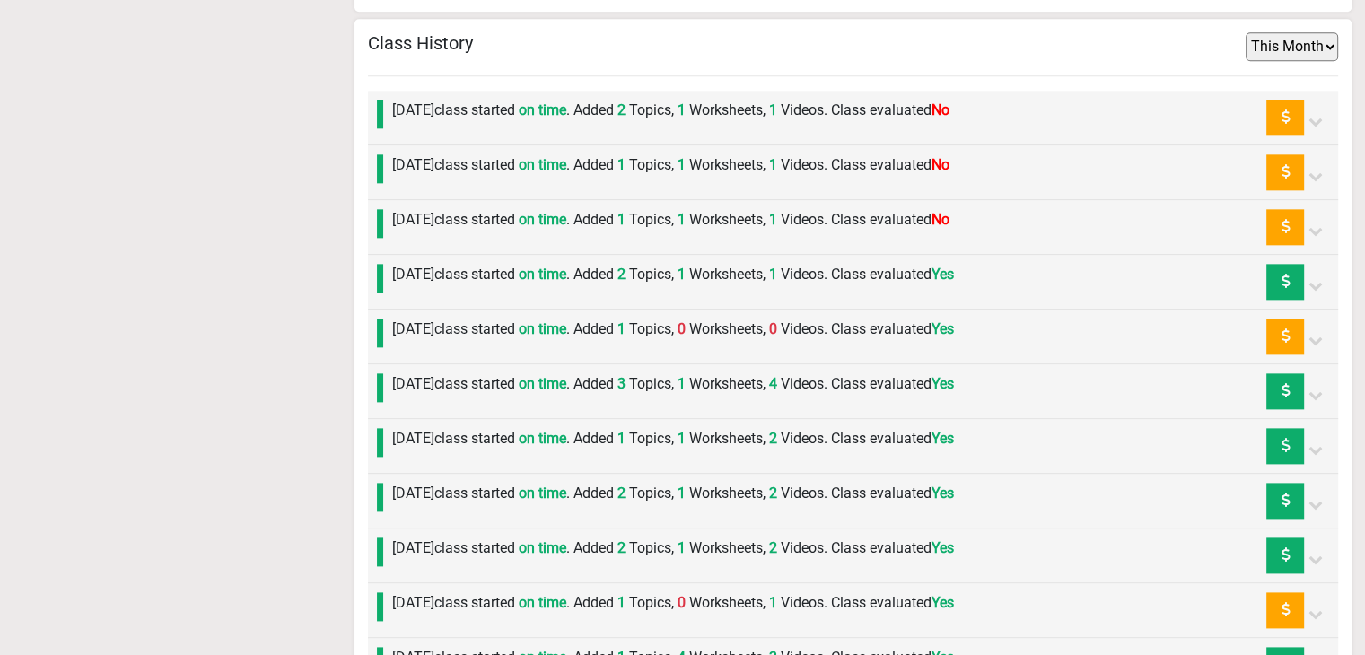
click at [729, 221] on label "Tuesday 9th September class started on time . Added 1 Topics, 1 Worksheets, 1 V…" at bounding box center [670, 220] width 557 height 22
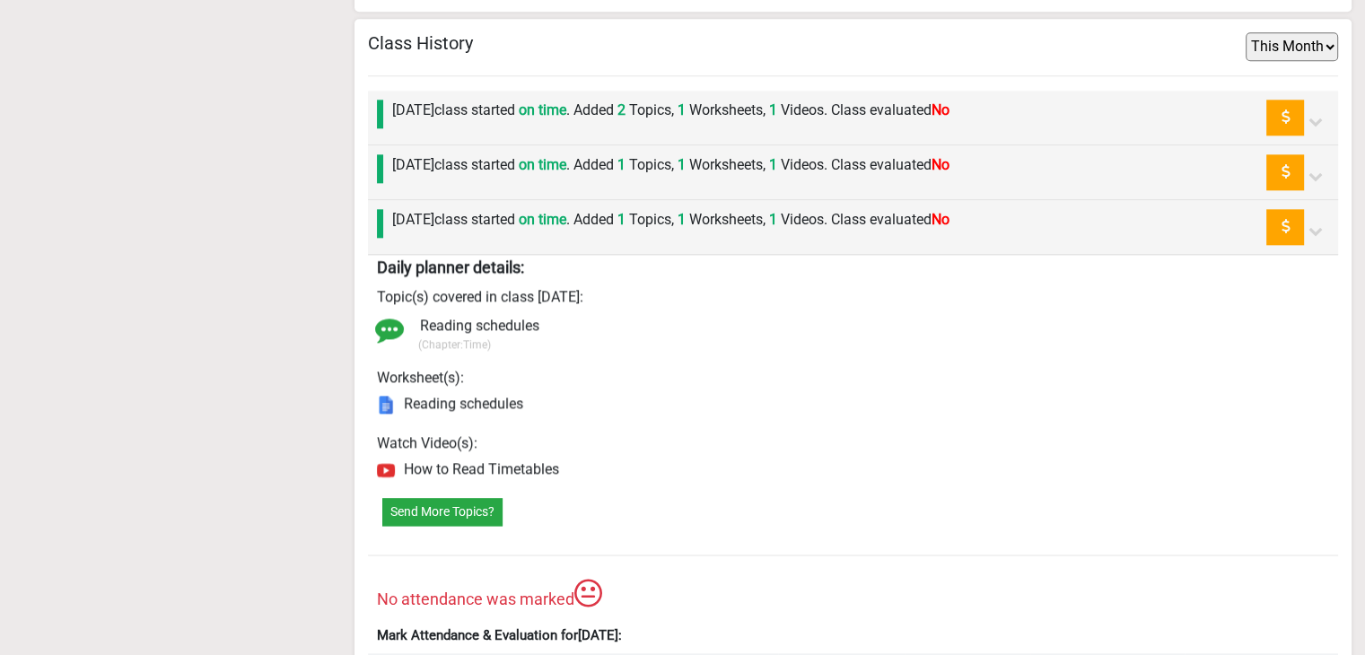
scroll to position [2343, 0]
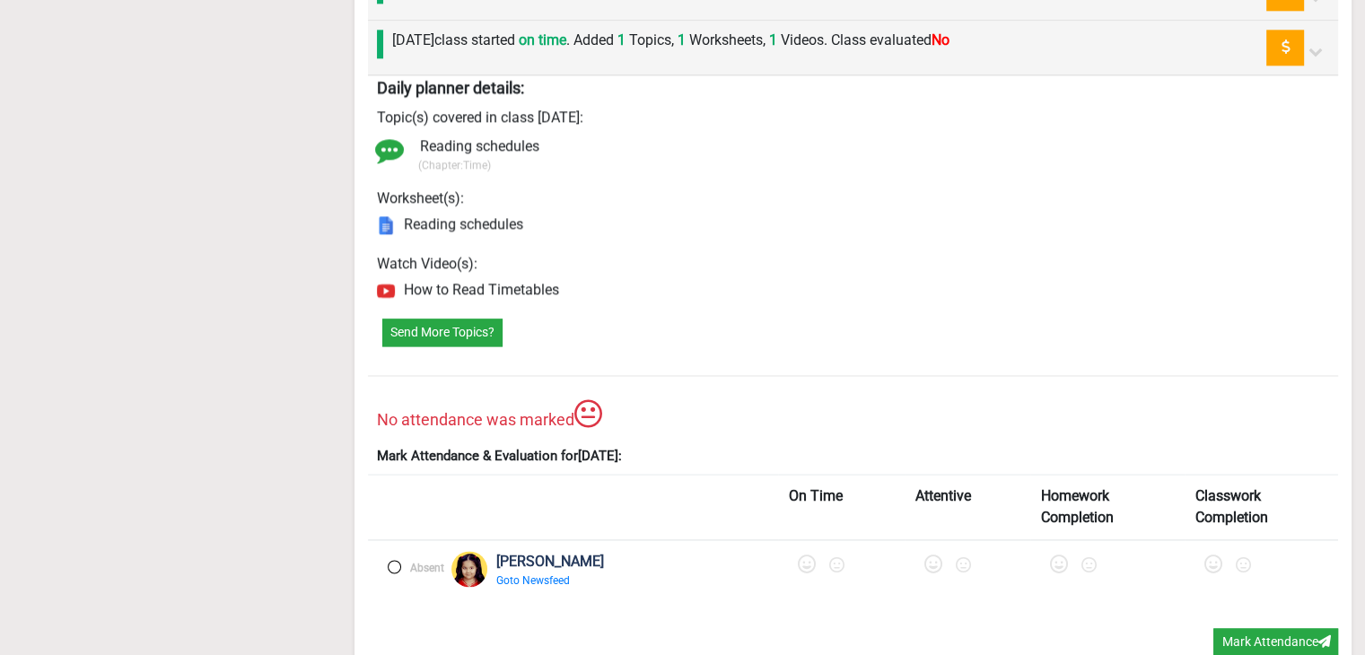
click at [394, 562] on label at bounding box center [394, 566] width 13 height 13
click at [800, 555] on icon at bounding box center [809, 564] width 18 height 18
click at [931, 557] on icon at bounding box center [940, 564] width 18 height 18
click at [1059, 555] on icon at bounding box center [1068, 564] width 18 height 18
click at [1209, 563] on icon at bounding box center [1218, 564] width 18 height 18
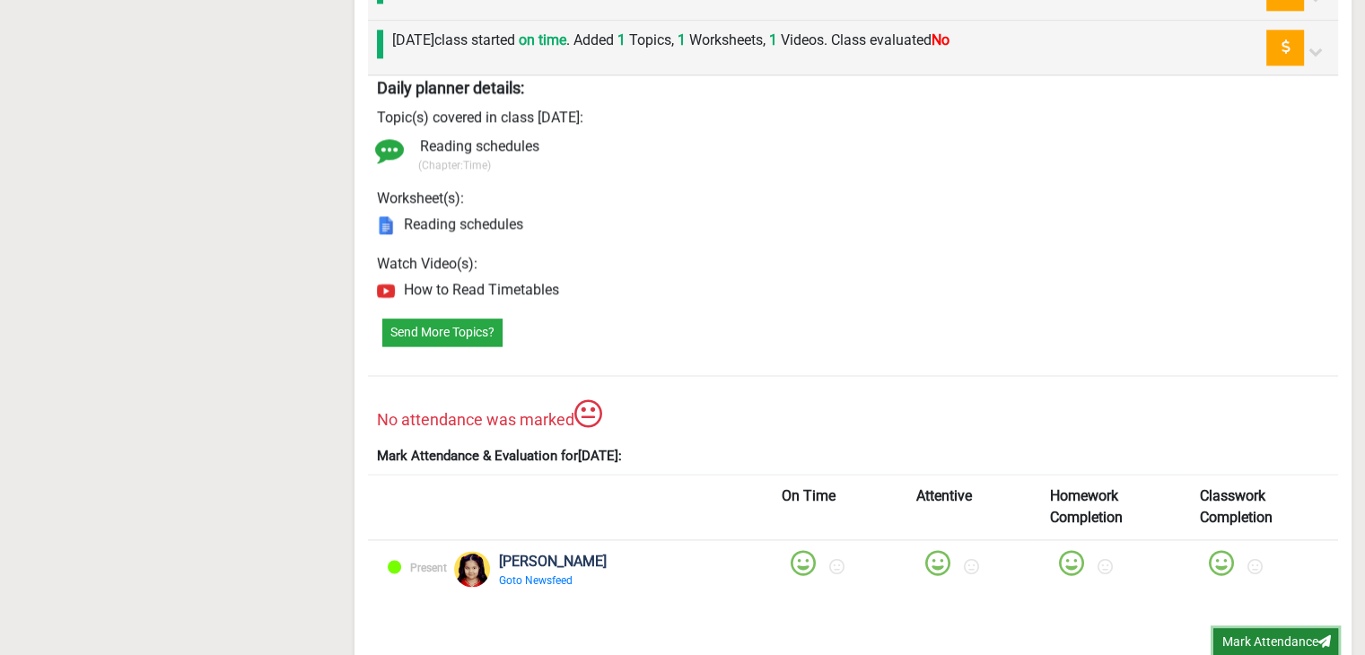
click at [1279, 630] on button "Mark Attendance" at bounding box center [1275, 642] width 125 height 28
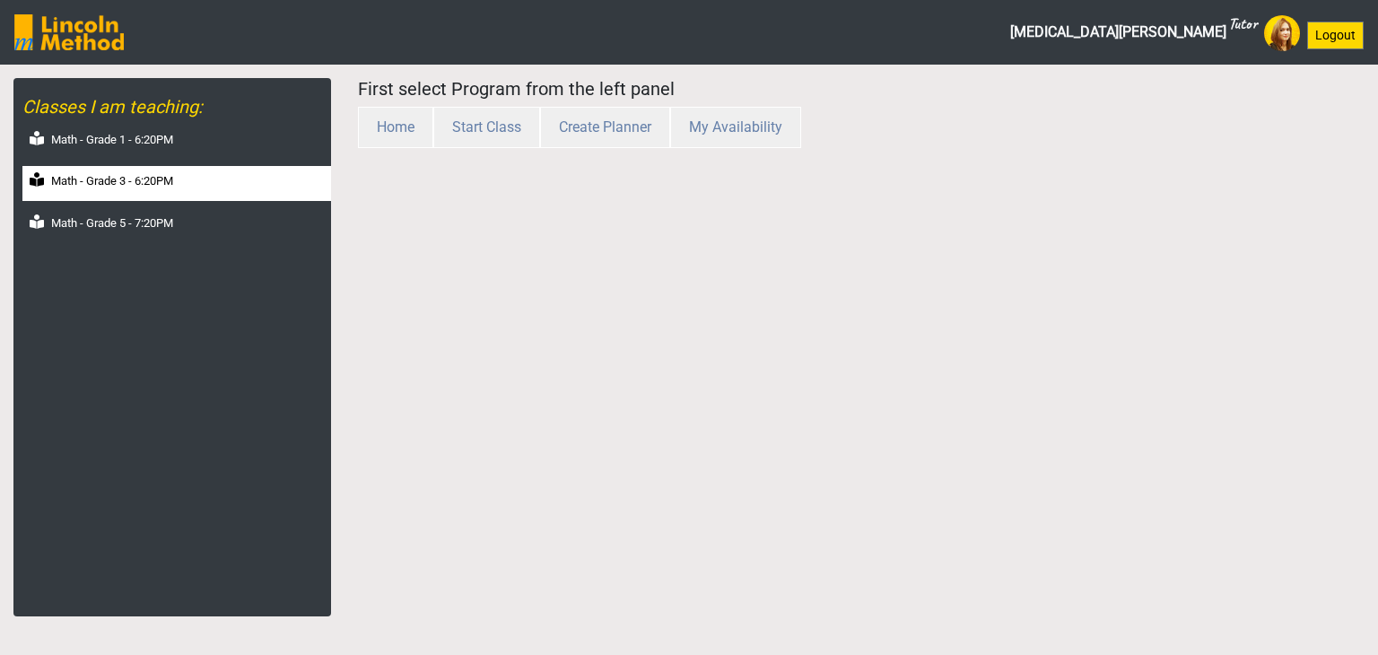
click at [131, 190] on div "Math - Grade 3 - 6:20PM" at bounding box center [176, 183] width 309 height 35
select select "month"
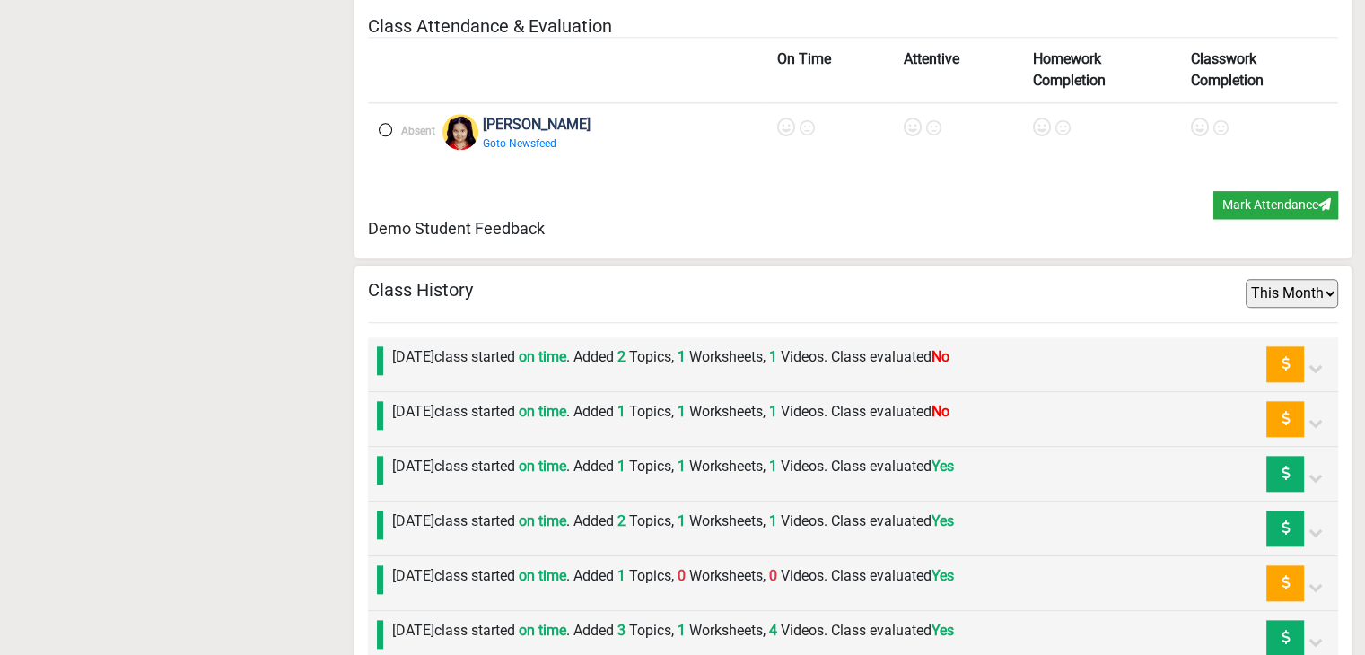
scroll to position [1984, 0]
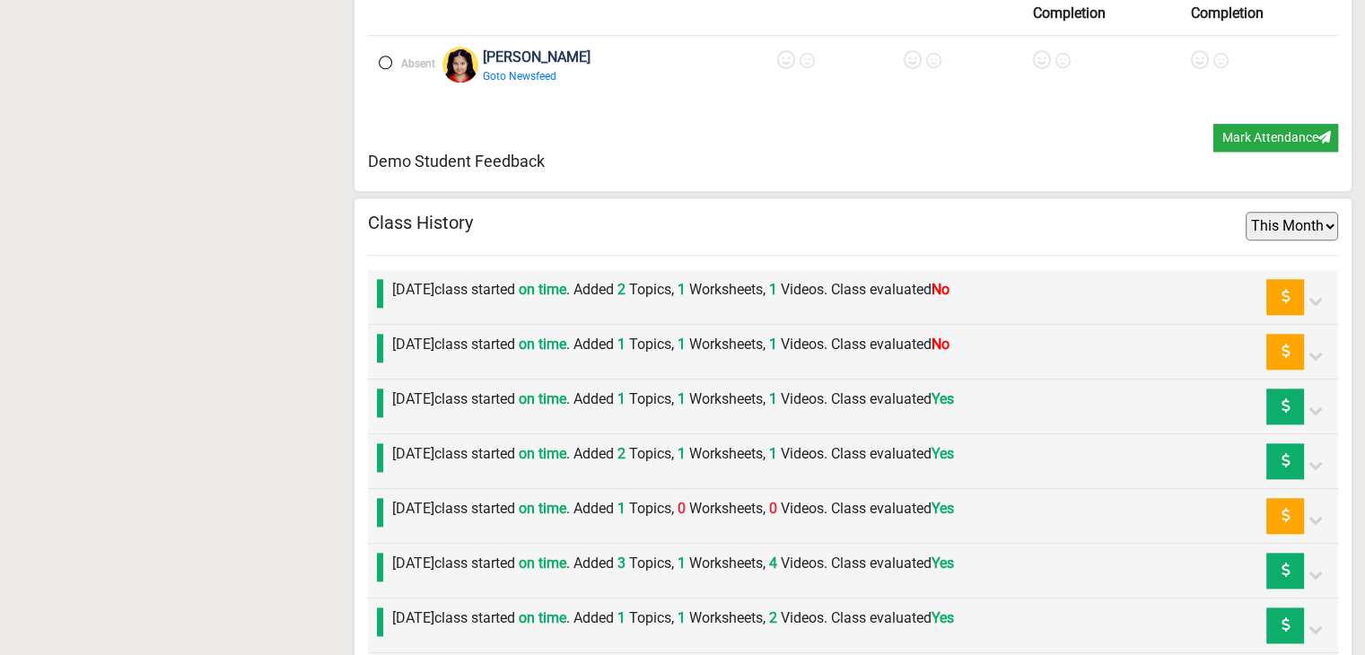
click at [529, 334] on label "[DATE] class started on time . Added 1 Topics, 1 Worksheets, 1 Videos. Class ev…" at bounding box center [670, 345] width 557 height 22
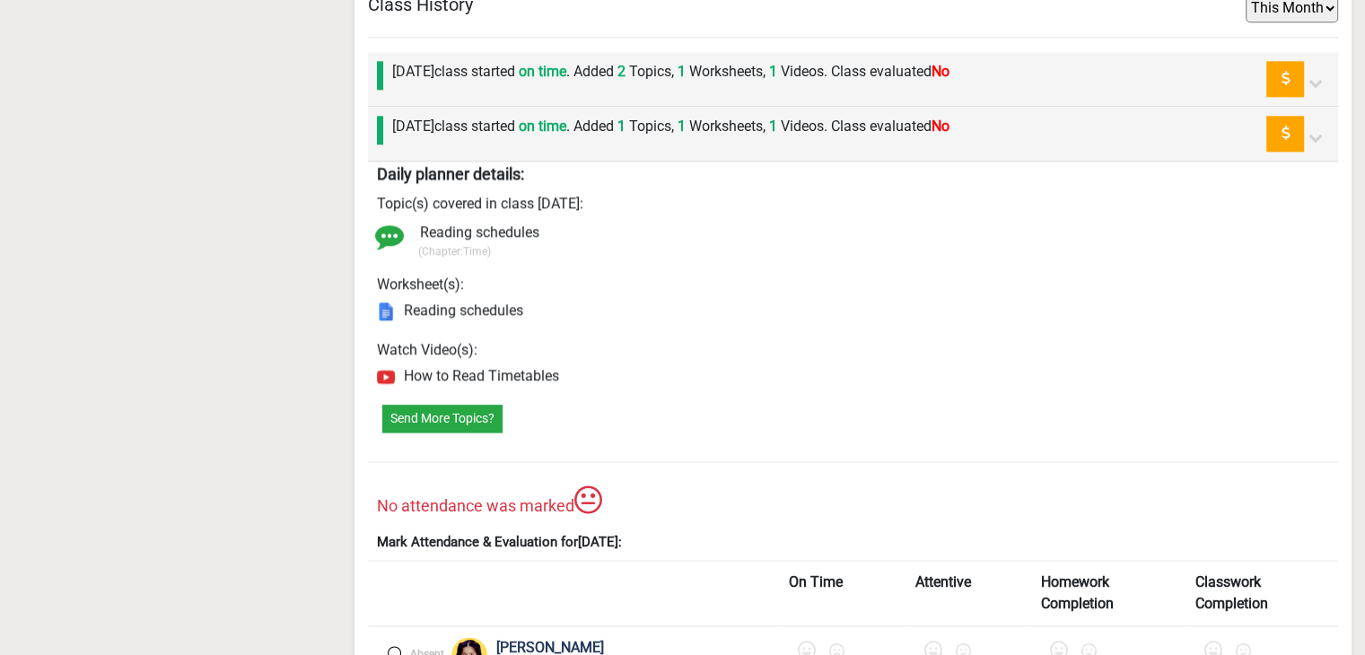
scroll to position [2343, 0]
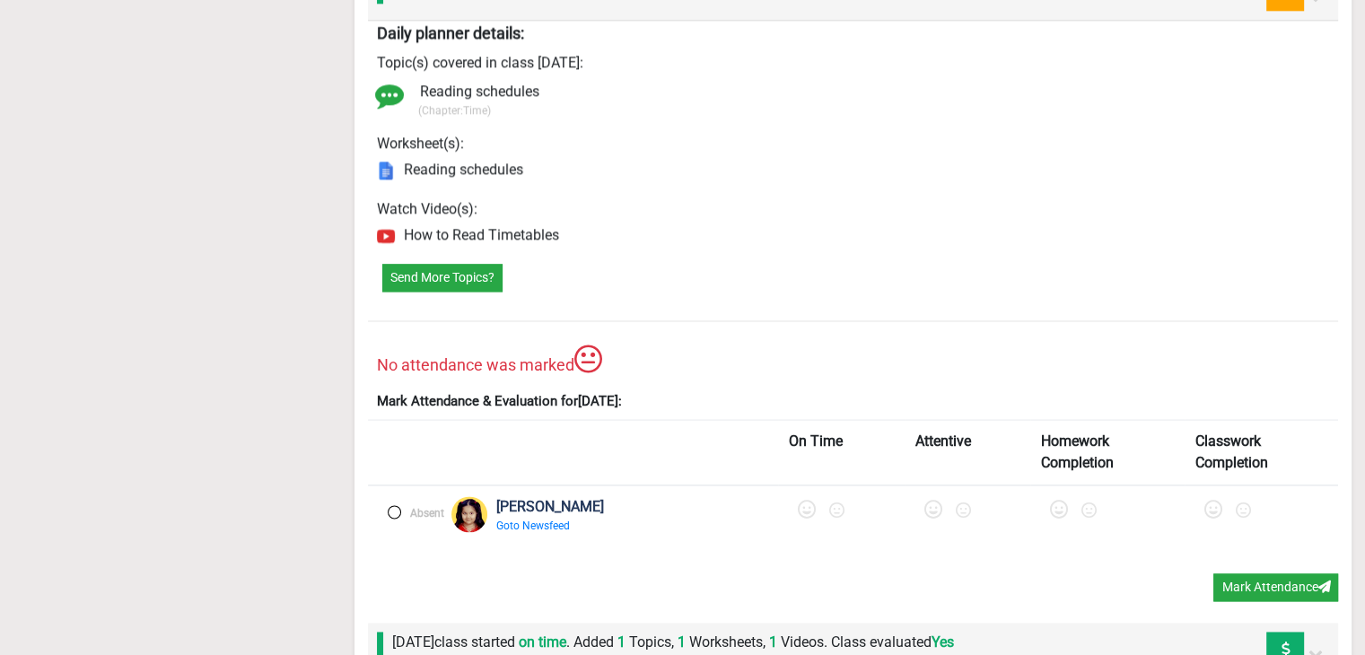
click at [396, 507] on label at bounding box center [394, 511] width 13 height 13
click at [800, 505] on icon at bounding box center [809, 510] width 18 height 18
click at [931, 510] on icon at bounding box center [940, 510] width 18 height 18
click at [1059, 504] on icon at bounding box center [1068, 510] width 18 height 18
click at [1209, 501] on icon at bounding box center [1218, 510] width 18 height 18
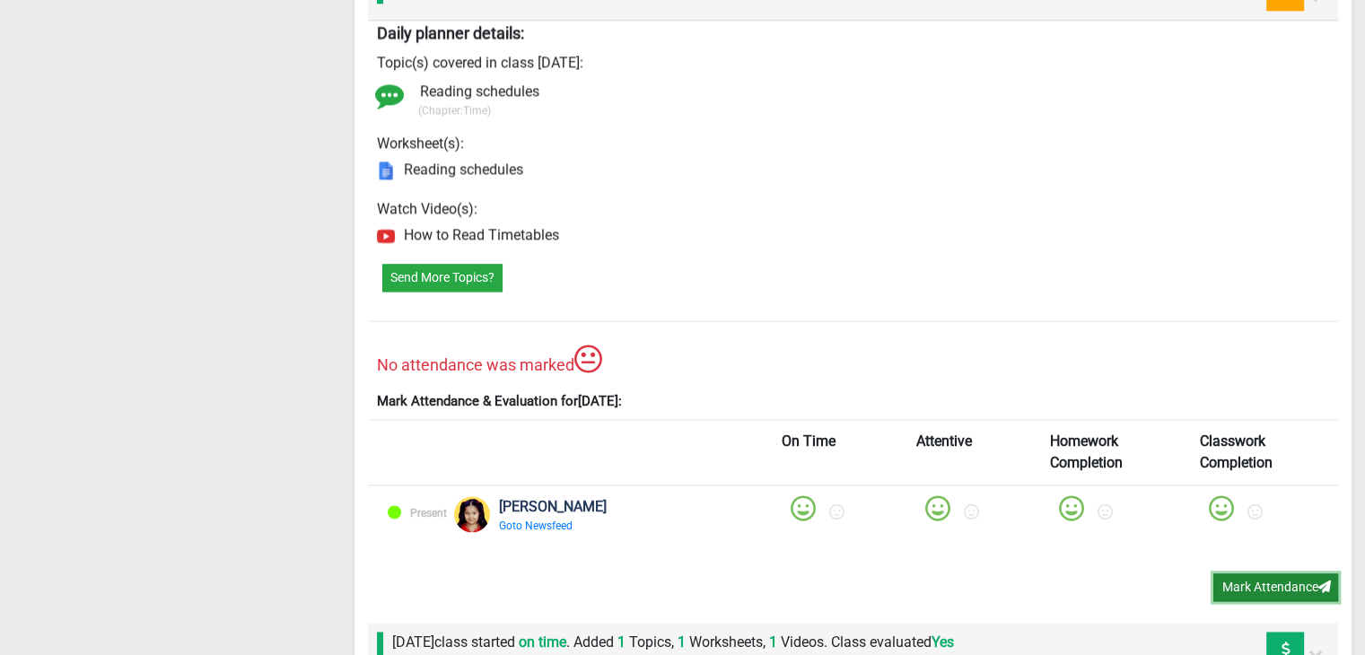
click at [1249, 577] on button "Mark Attendance" at bounding box center [1275, 587] width 125 height 28
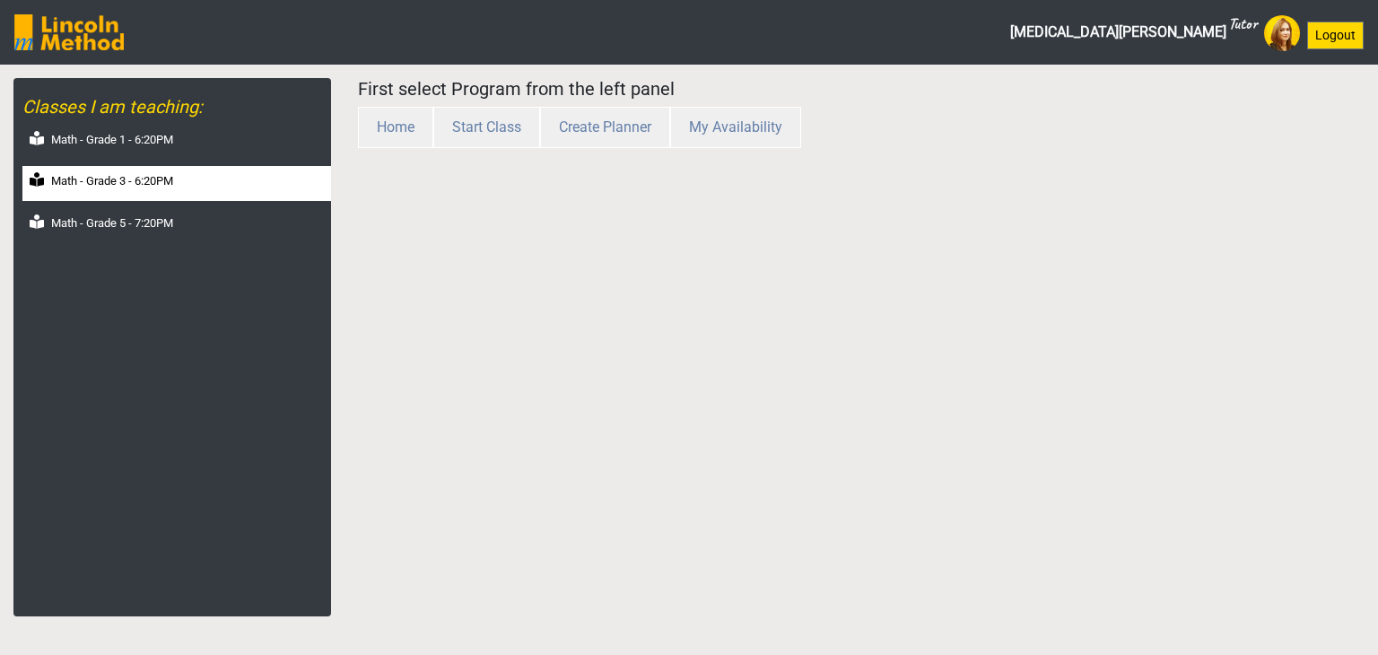
click at [138, 195] on div "Math - Grade 3 - 6:20PM" at bounding box center [176, 183] width 309 height 35
select select "month"
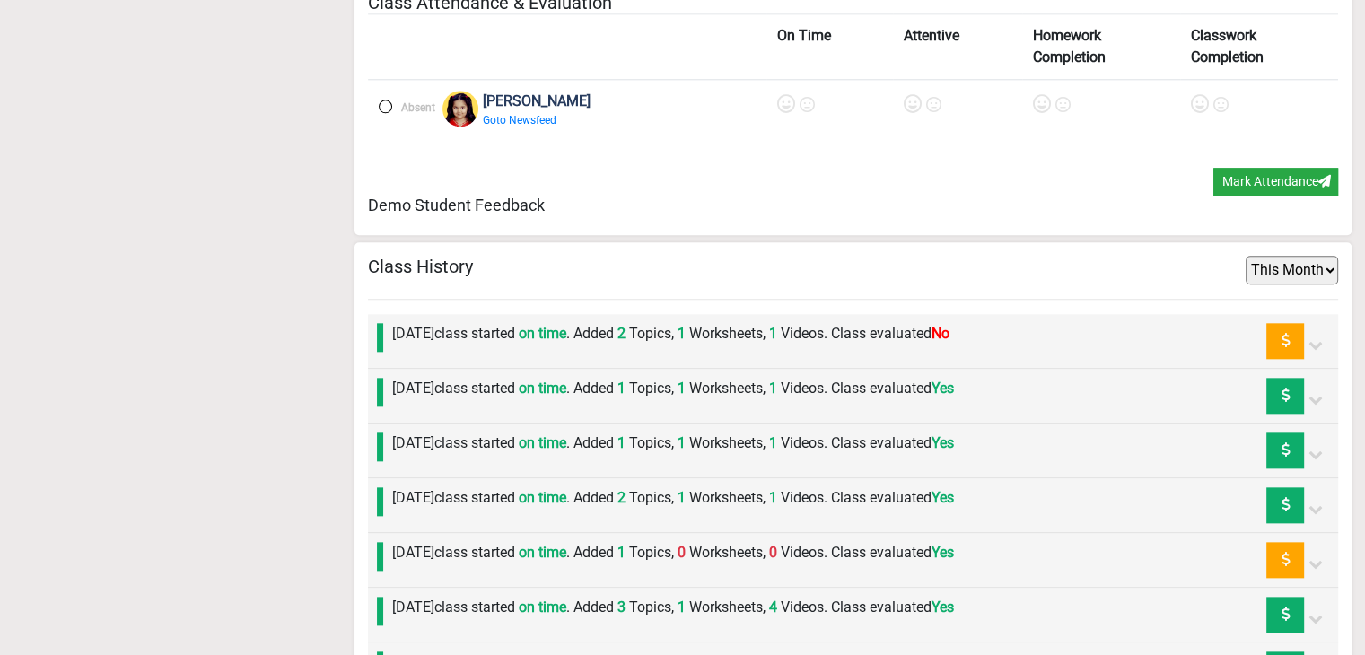
scroll to position [1984, 0]
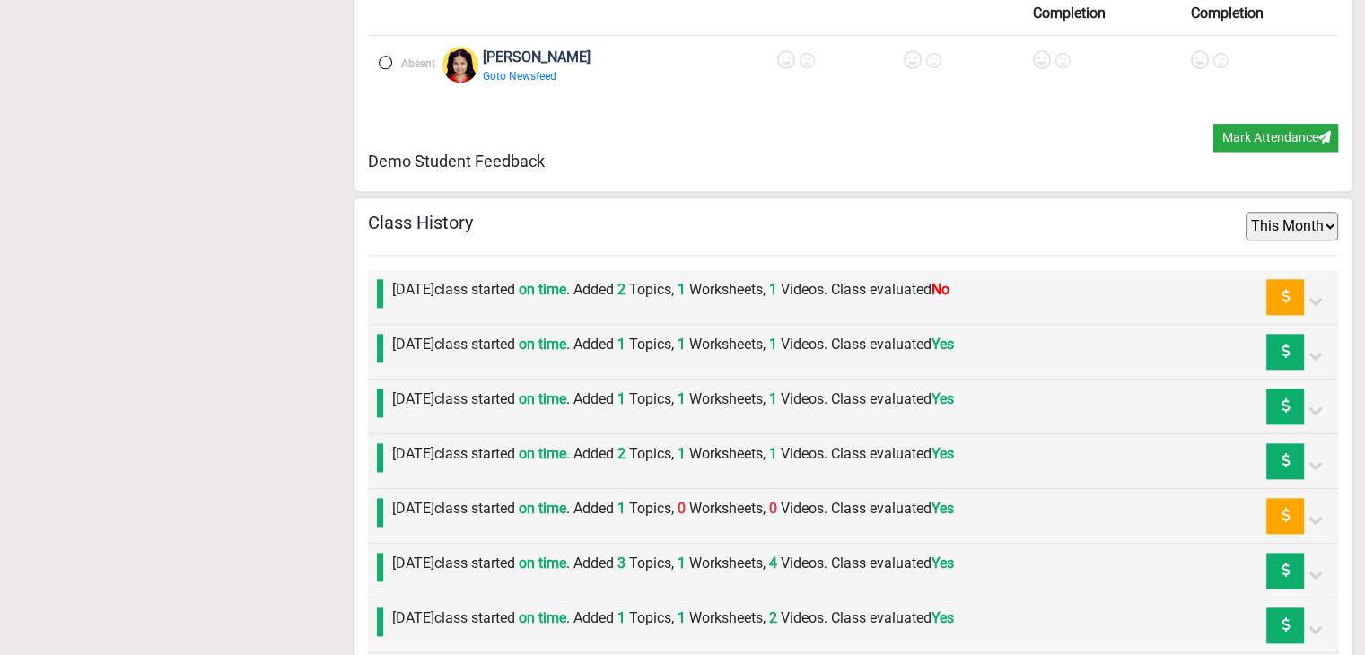
click at [465, 287] on label "[DATE] class started on time . Added 2 Topics, 1 Worksheets, 1 Videos. Class ev…" at bounding box center [670, 290] width 557 height 22
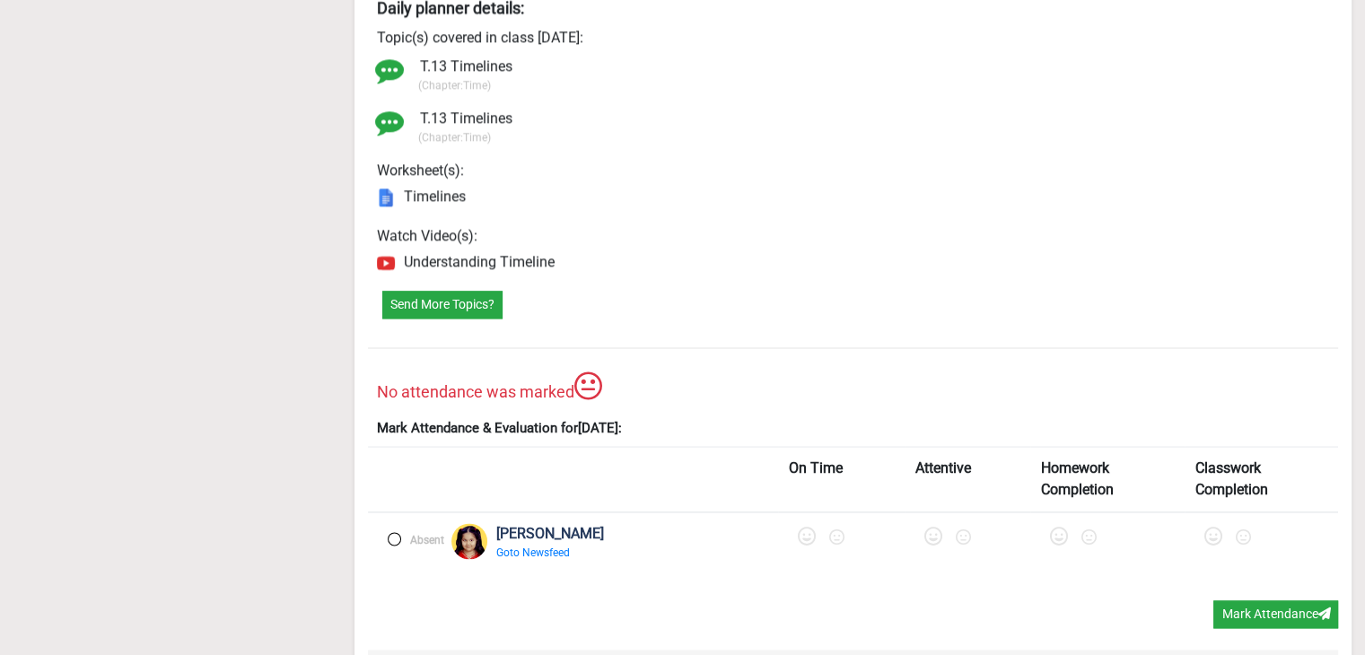
scroll to position [2343, 0]
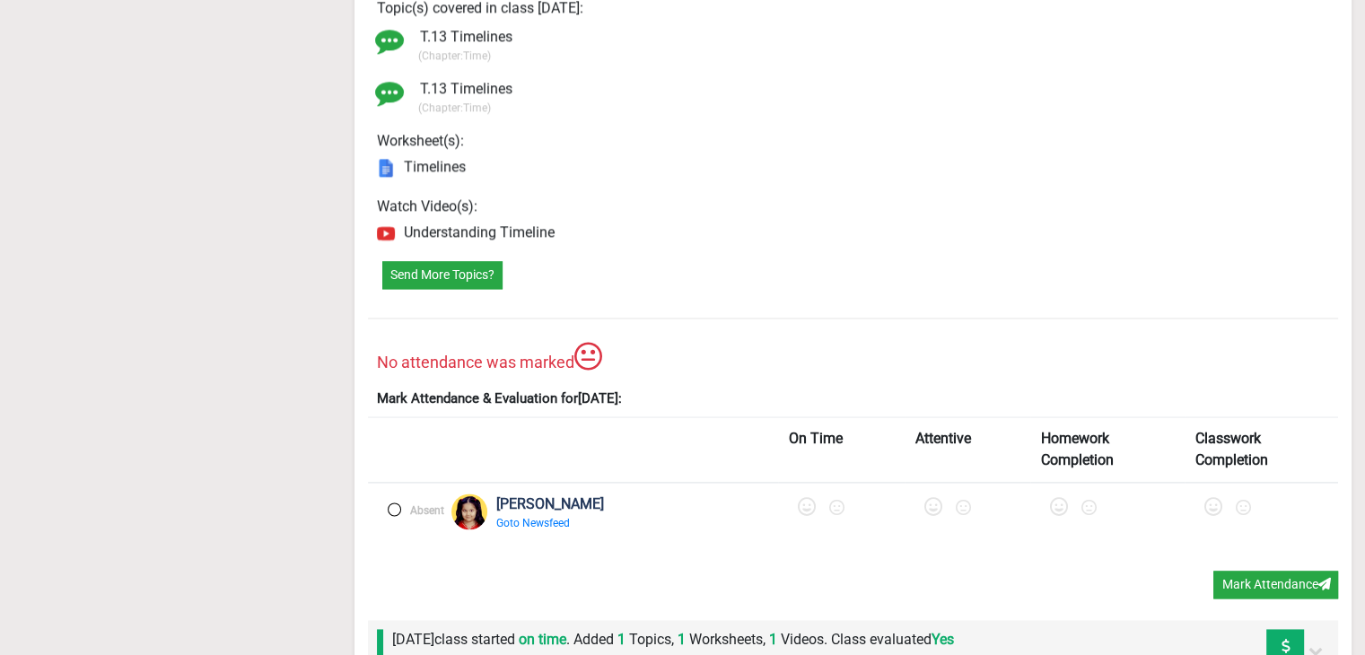
click at [389, 502] on label at bounding box center [394, 508] width 13 height 13
click at [800, 499] on icon at bounding box center [809, 507] width 18 height 18
click at [922, 503] on div at bounding box center [973, 510] width 102 height 34
click at [931, 500] on icon at bounding box center [940, 507] width 18 height 18
click at [1059, 503] on icon at bounding box center [1068, 507] width 18 height 18
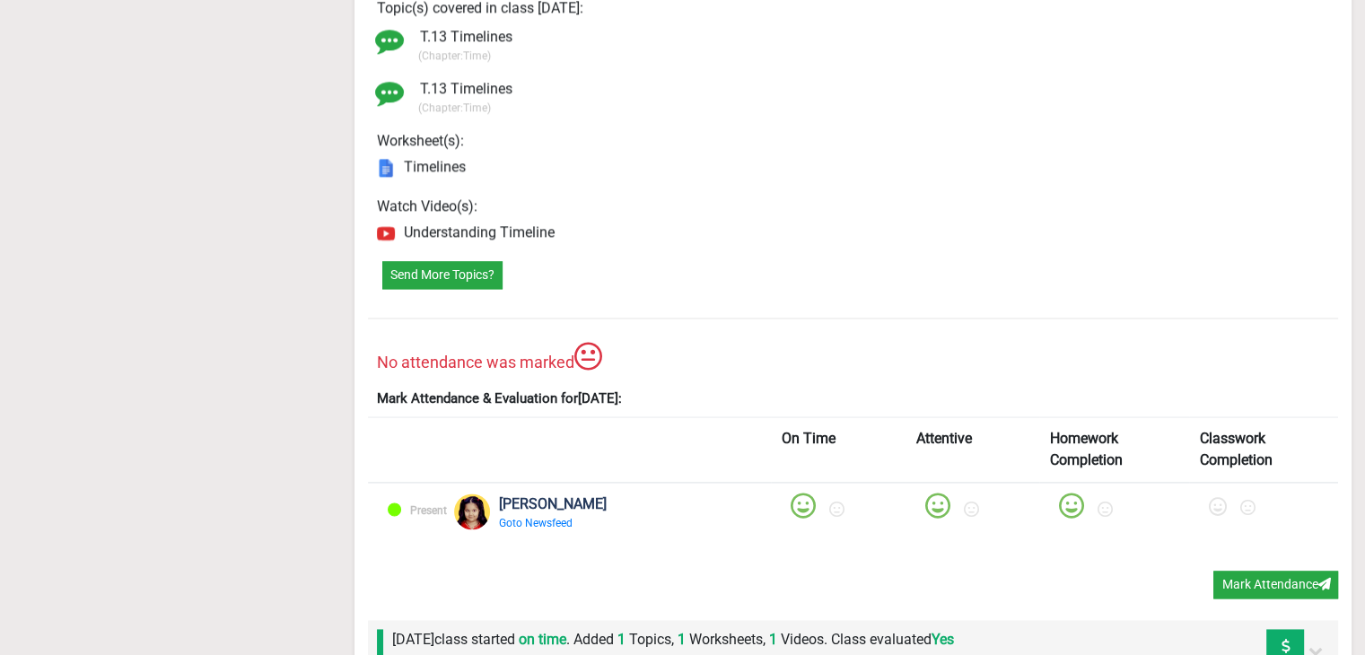
click at [1209, 503] on div at bounding box center [1264, 510] width 128 height 34
click at [1209, 501] on icon at bounding box center [1218, 507] width 18 height 18
click at [1252, 571] on button "Mark Attendance" at bounding box center [1275, 585] width 125 height 28
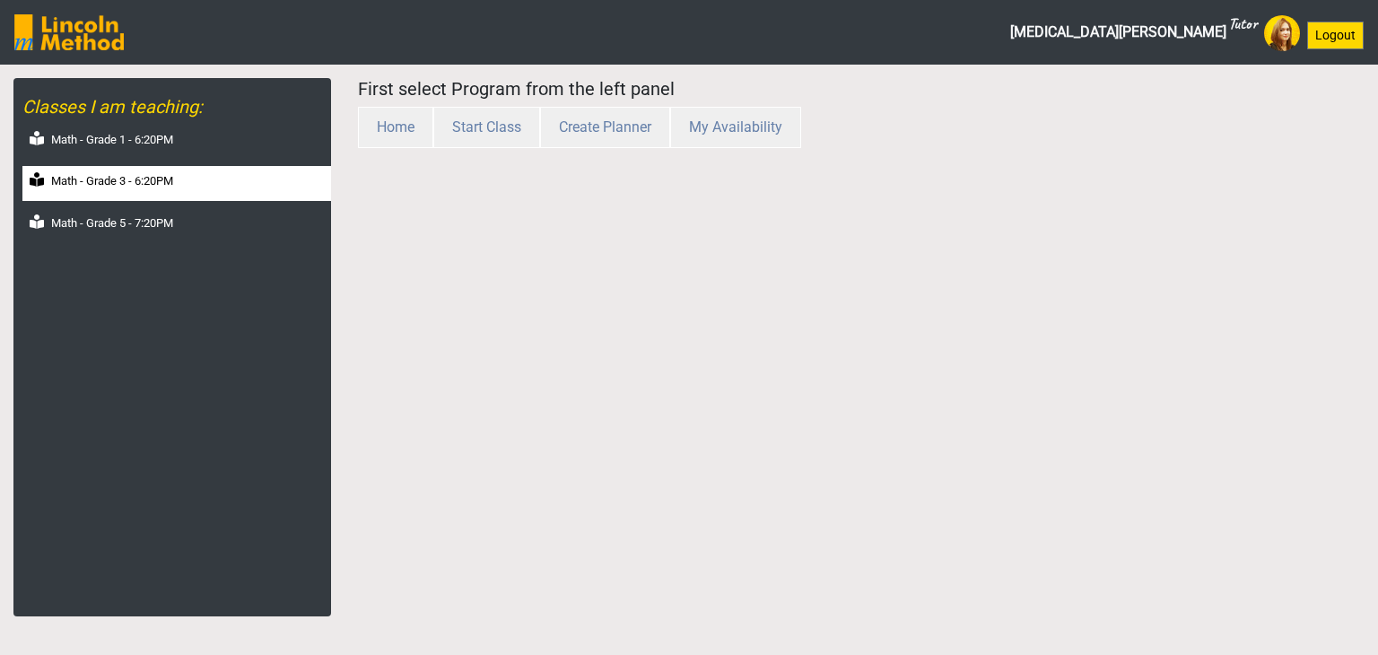
click at [153, 193] on div "Math - Grade 3 - 6:20PM" at bounding box center [176, 183] width 309 height 35
select select "month"
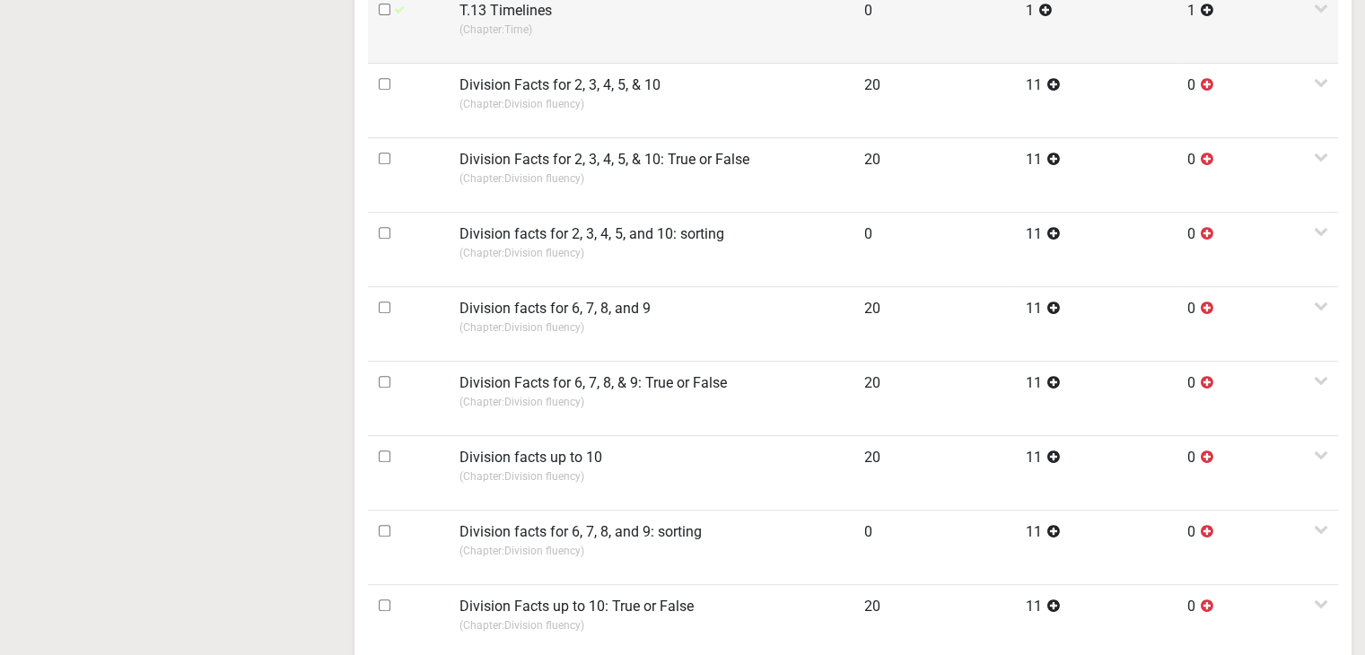
scroll to position [781, 0]
